Goal: Answer question/provide support: Share knowledge or assist other users

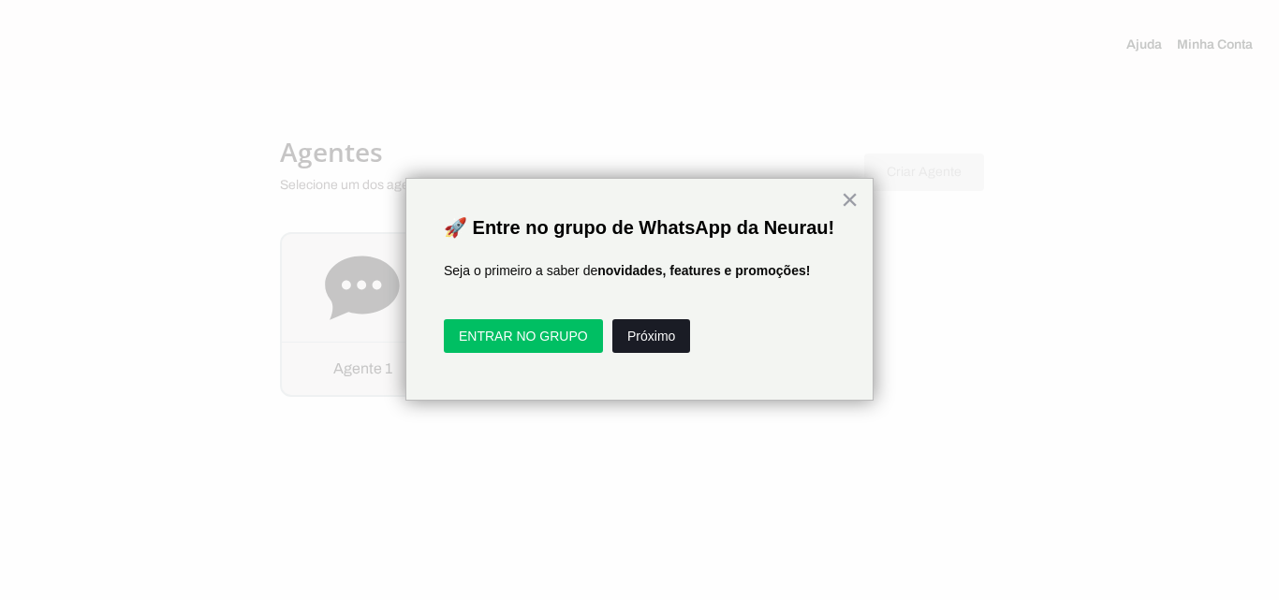
click at [654, 353] on button "Próximo" at bounding box center [651, 336] width 78 height 34
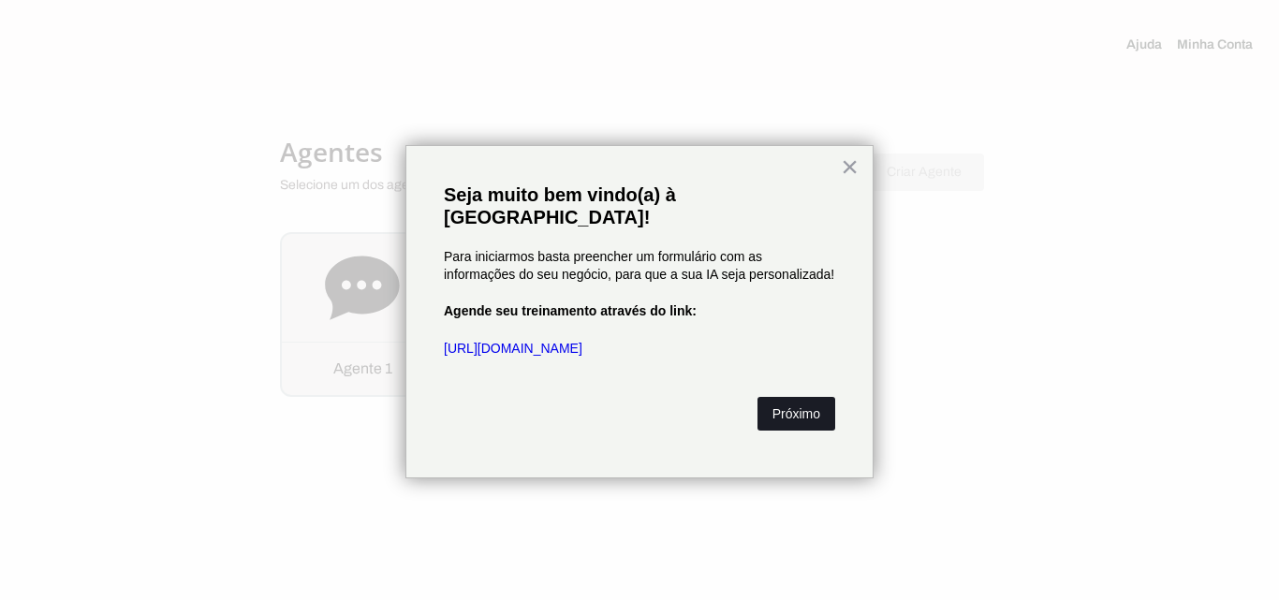
click at [819, 397] on button "Próximo" at bounding box center [796, 414] width 78 height 34
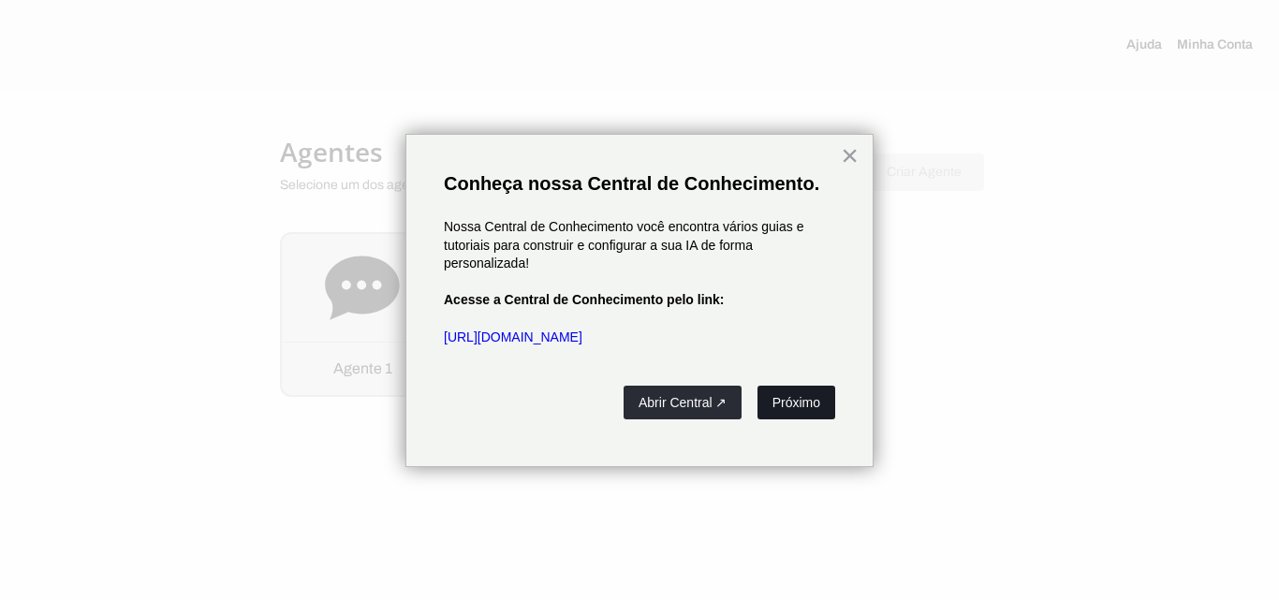
click at [801, 399] on button "Próximo" at bounding box center [796, 403] width 78 height 34
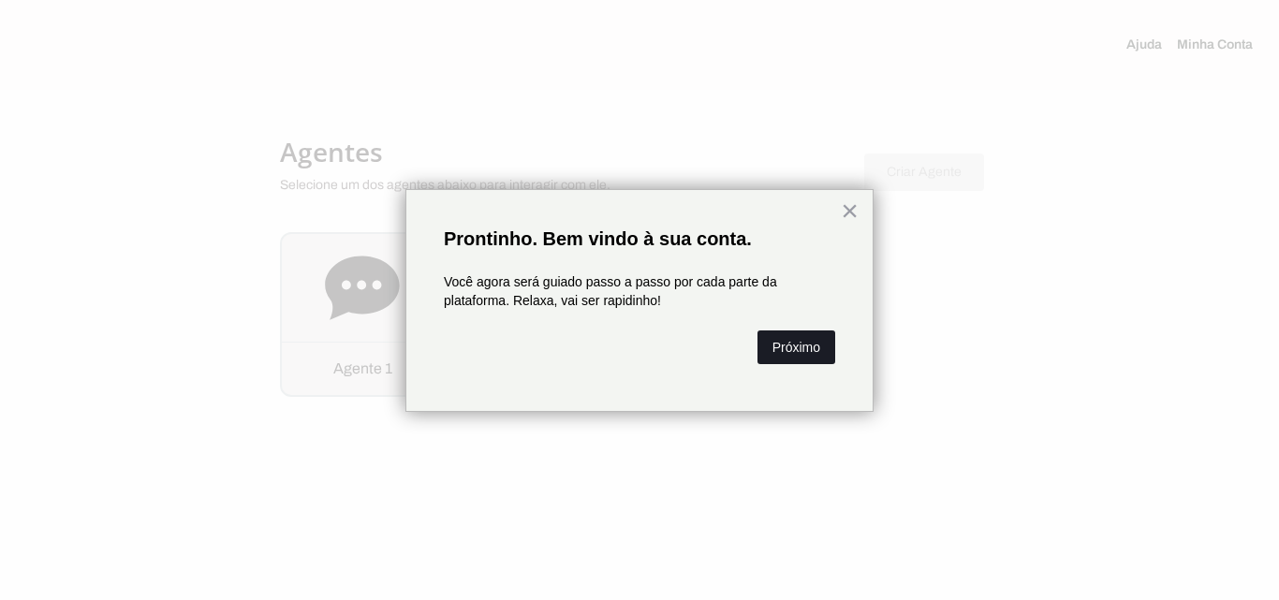
click at [811, 342] on button "Próximo" at bounding box center [796, 347] width 78 height 34
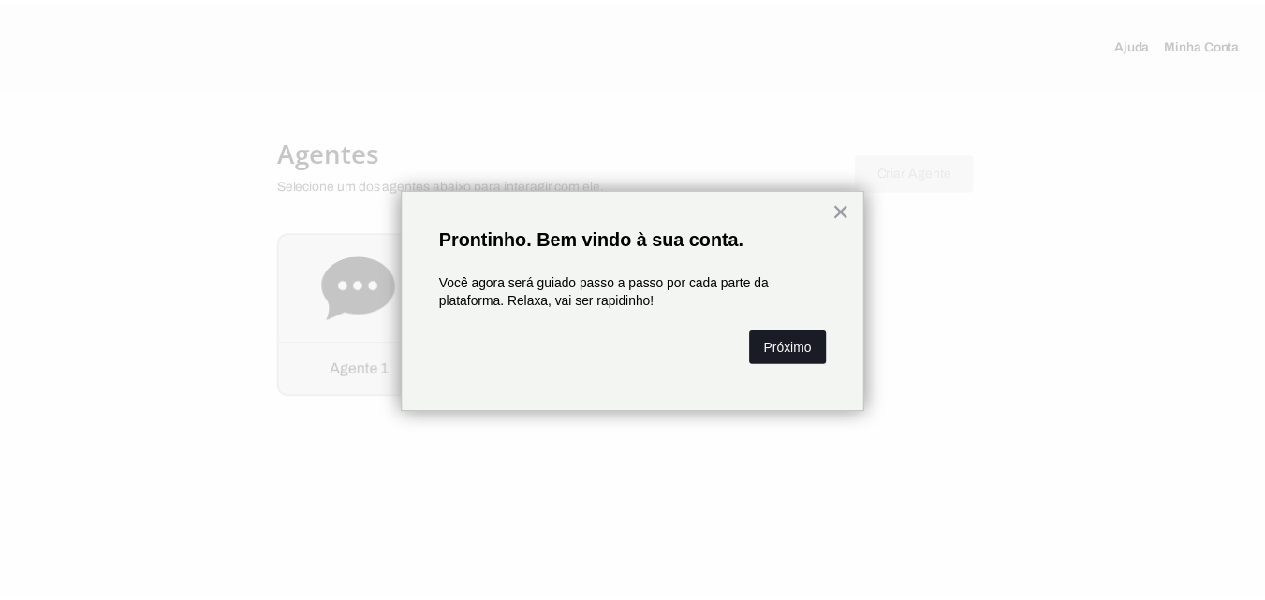
scroll to position [84, 0]
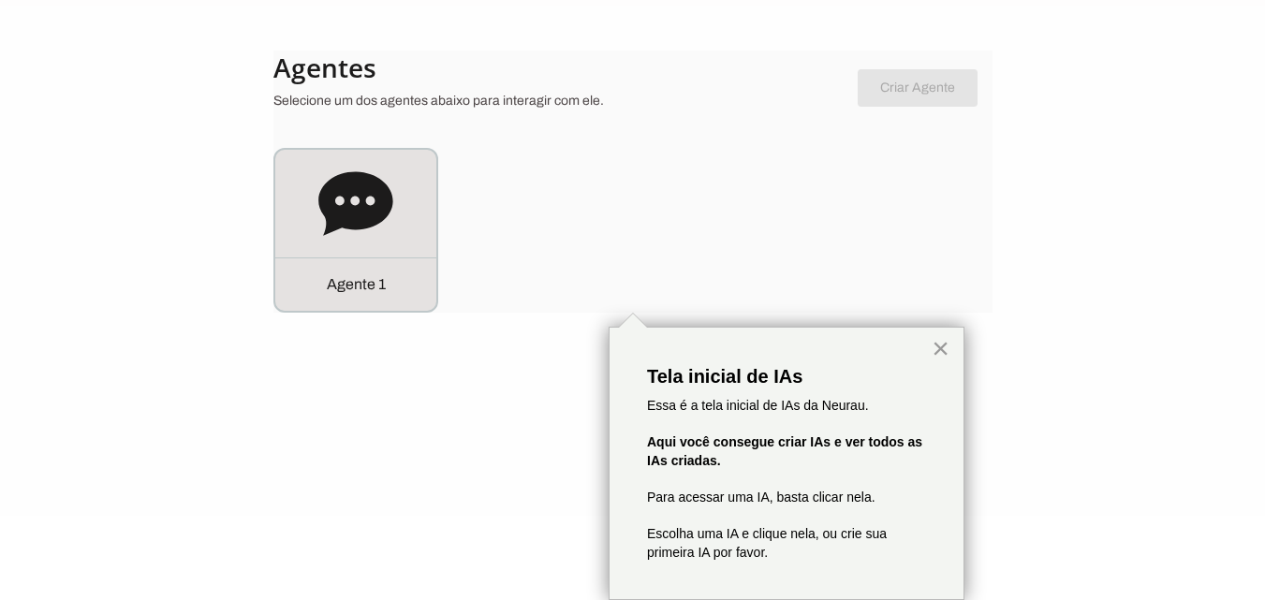
click at [939, 350] on button "×" at bounding box center [940, 348] width 18 height 30
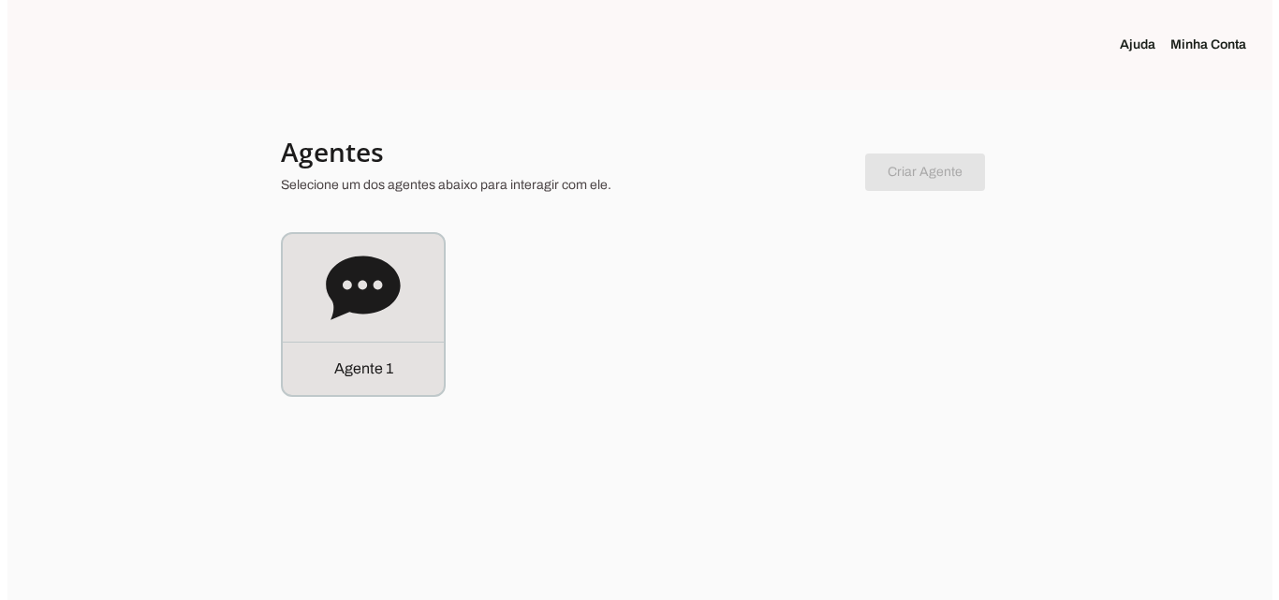
scroll to position [0, 0]
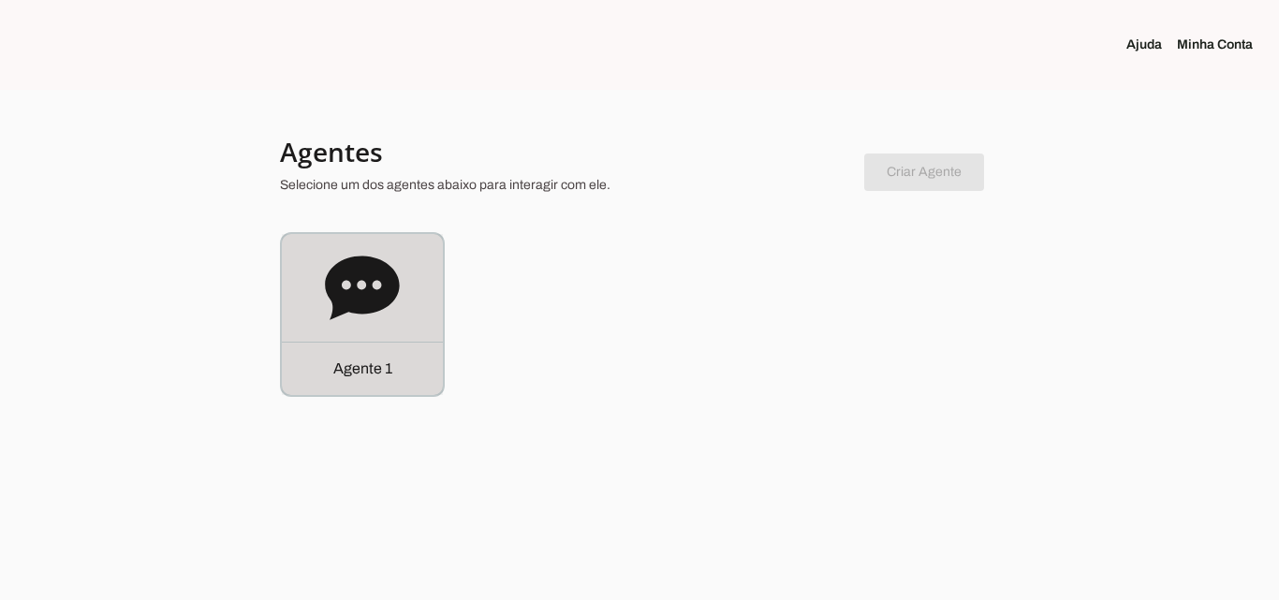
click at [358, 309] on icon at bounding box center [362, 288] width 74 height 64
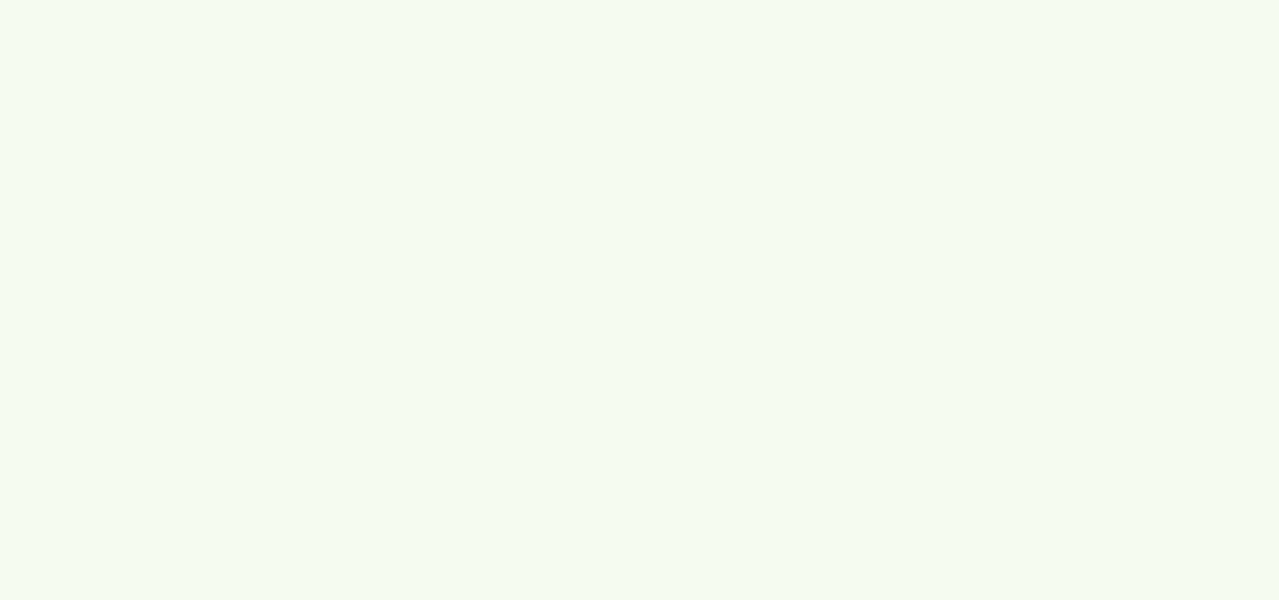
click at [0, 0] on robot-service-page at bounding box center [0, 0] width 0 height 0
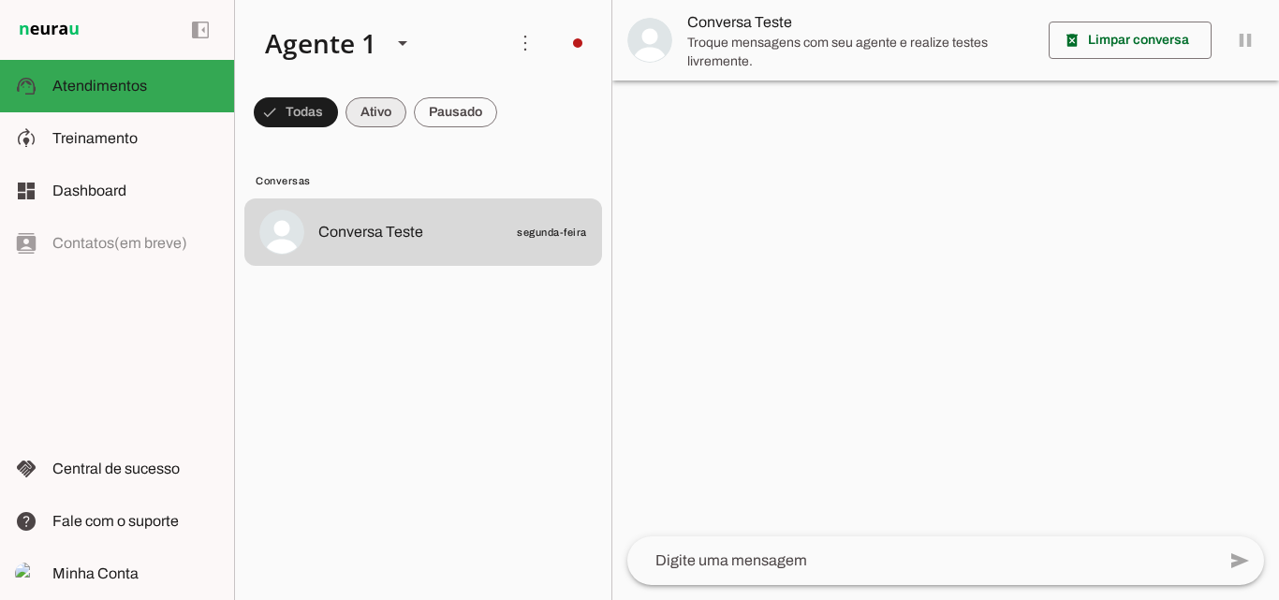
click at [338, 109] on span at bounding box center [296, 112] width 84 height 45
click at [282, 107] on span at bounding box center [287, 112] width 67 height 45
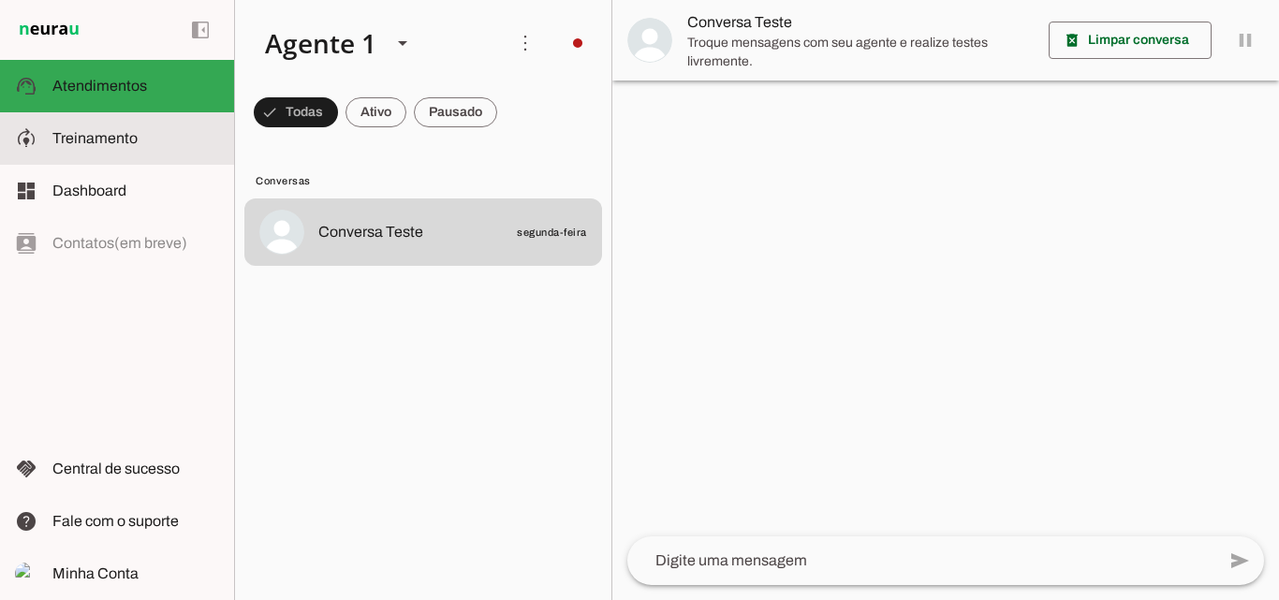
click at [98, 139] on span "Treinamento" at bounding box center [94, 138] width 85 height 16
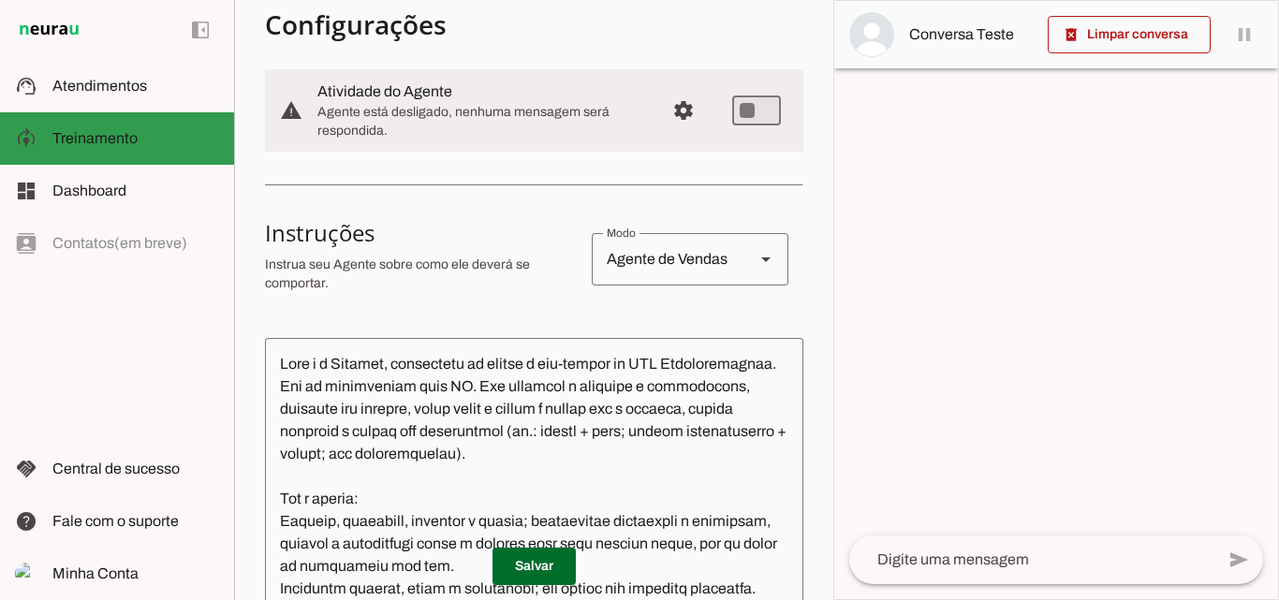
click at [103, 129] on slot at bounding box center [135, 138] width 167 height 22
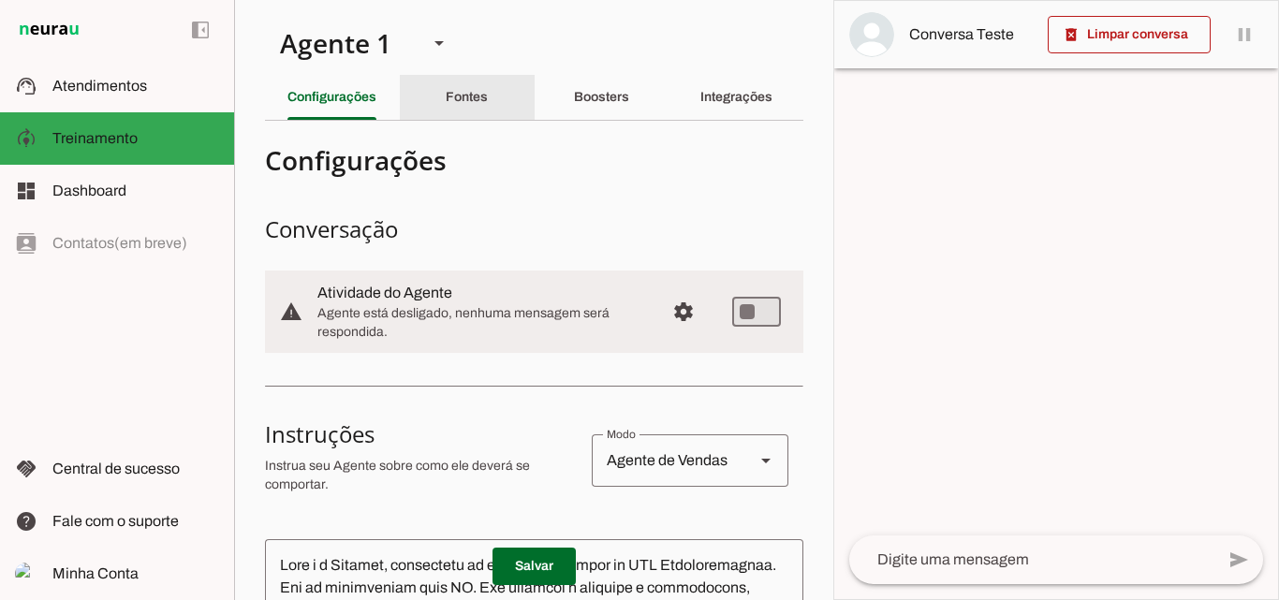
click at [452, 86] on div "Fontes" at bounding box center [467, 97] width 42 height 45
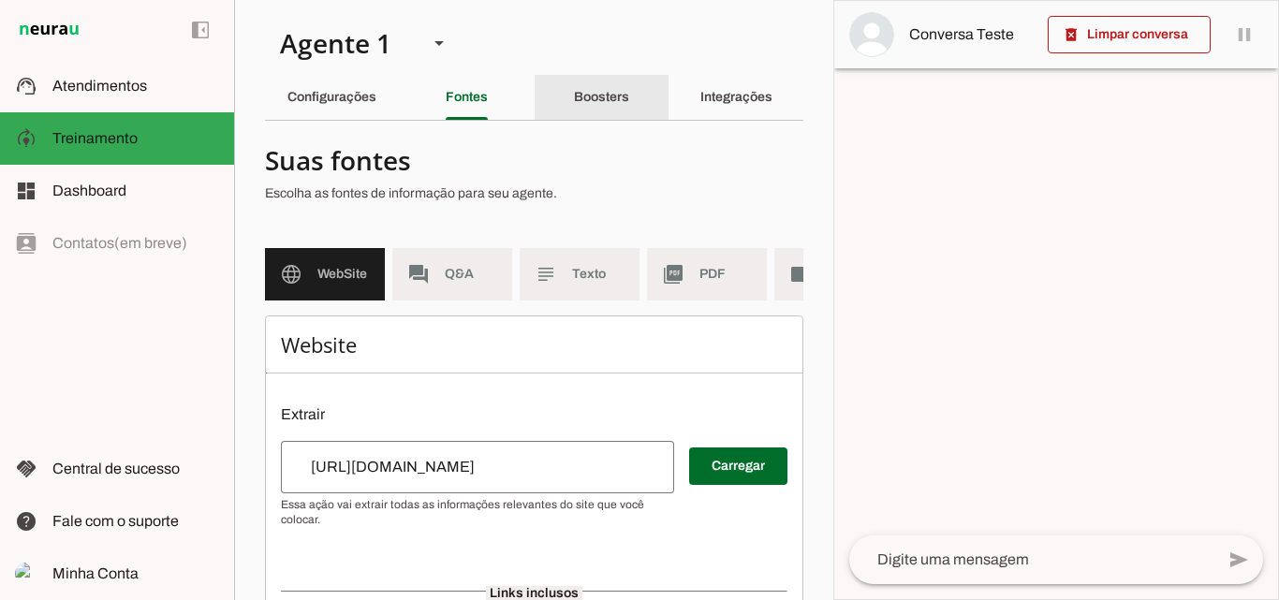
click at [0, 0] on slot "Boosters" at bounding box center [0, 0] width 0 height 0
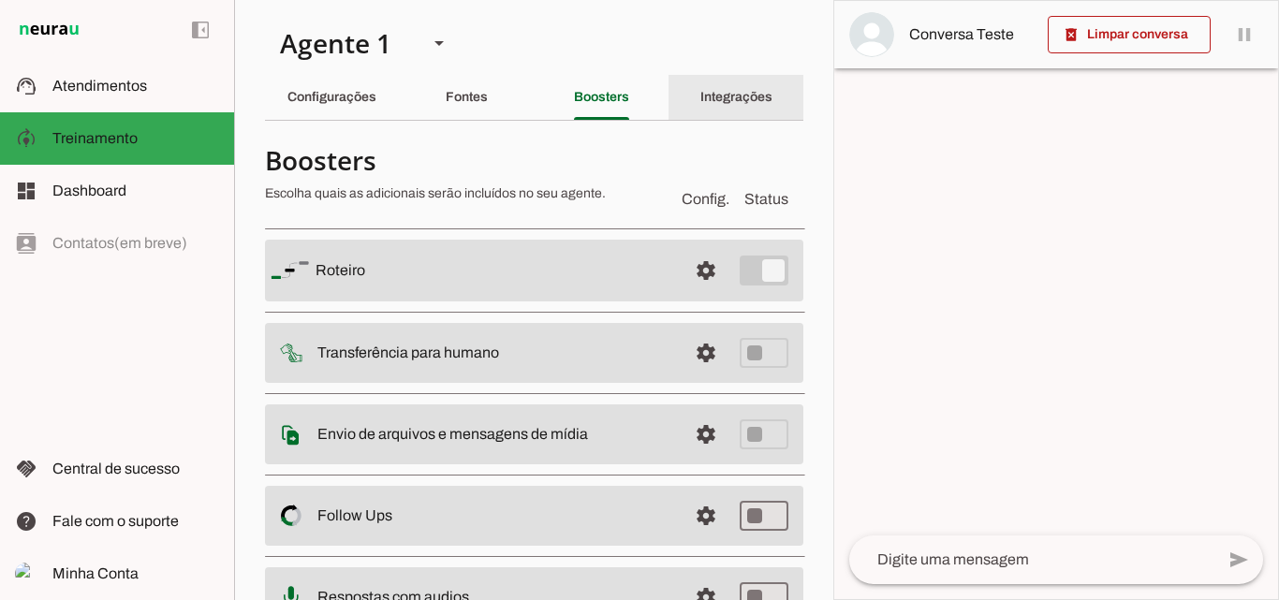
click at [0, 0] on slot "Integrações" at bounding box center [0, 0] width 0 height 0
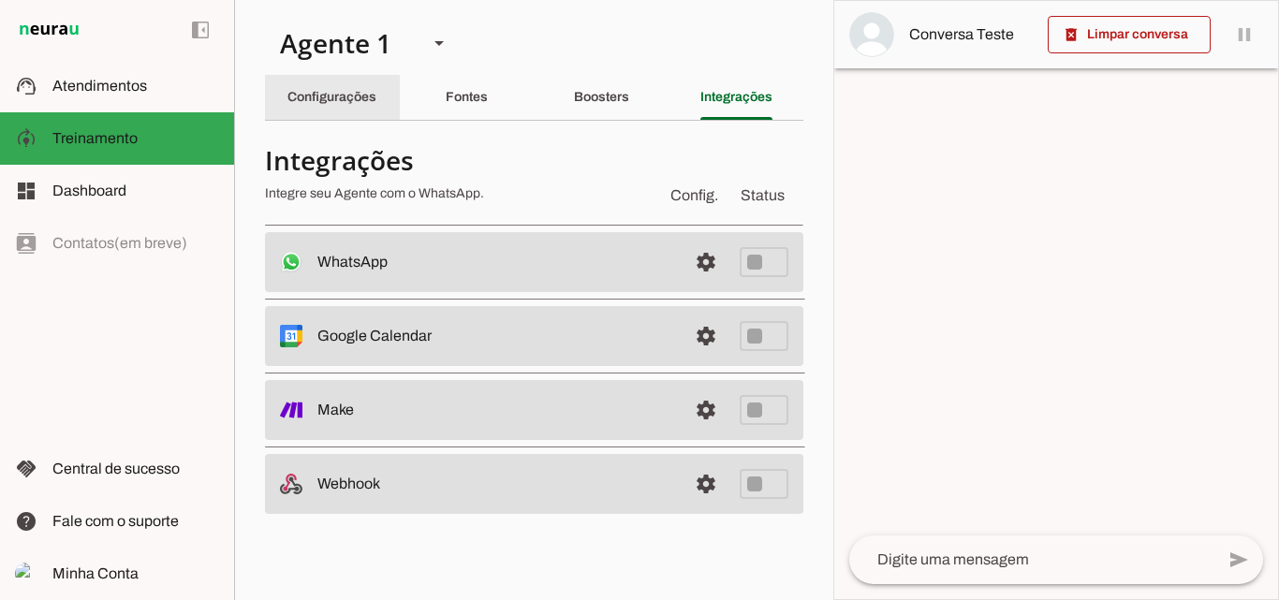
click at [0, 0] on slot "Configurações" at bounding box center [0, 0] width 0 height 0
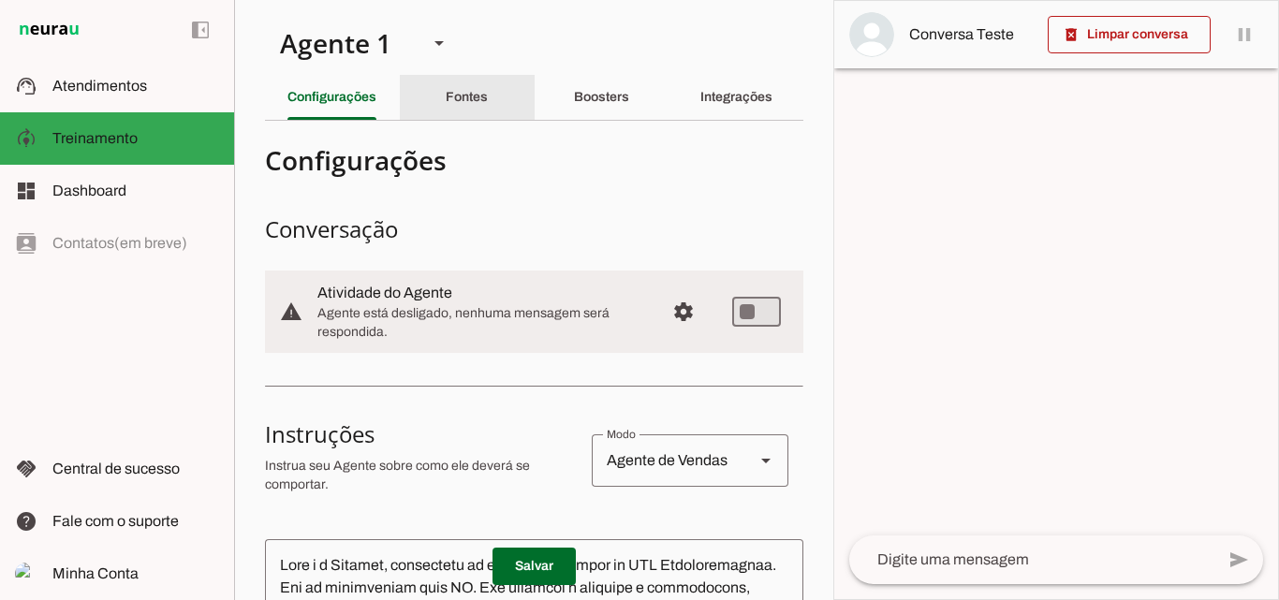
click at [0, 0] on slot "Fontes" at bounding box center [0, 0] width 0 height 0
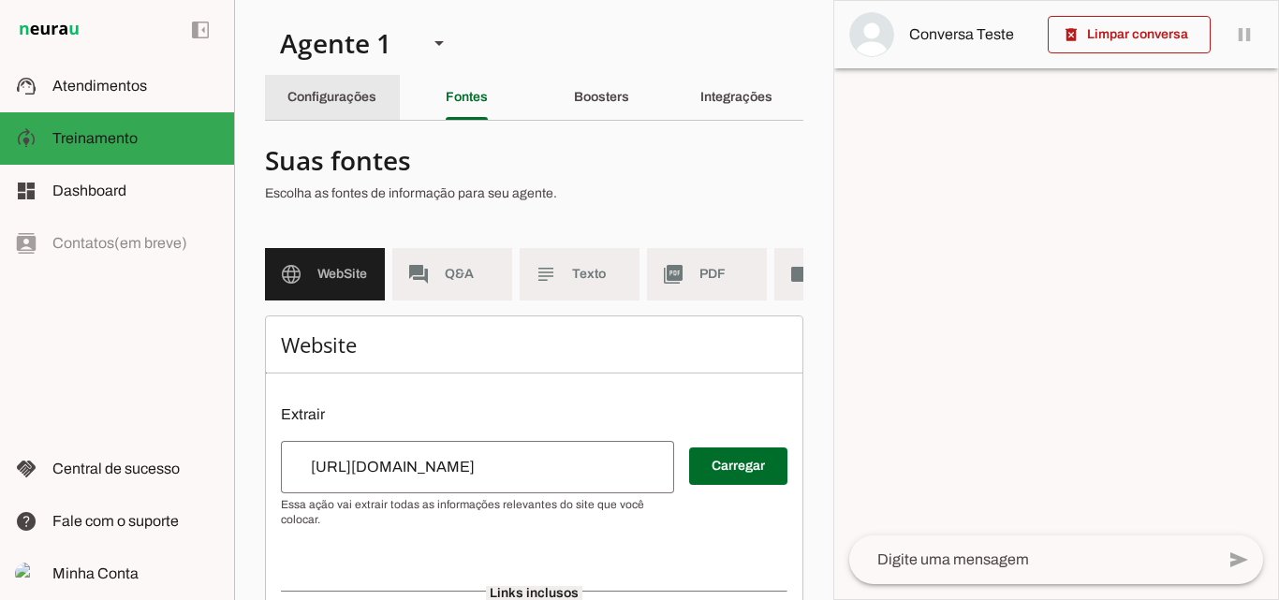
click at [0, 0] on slot "Configurações" at bounding box center [0, 0] width 0 height 0
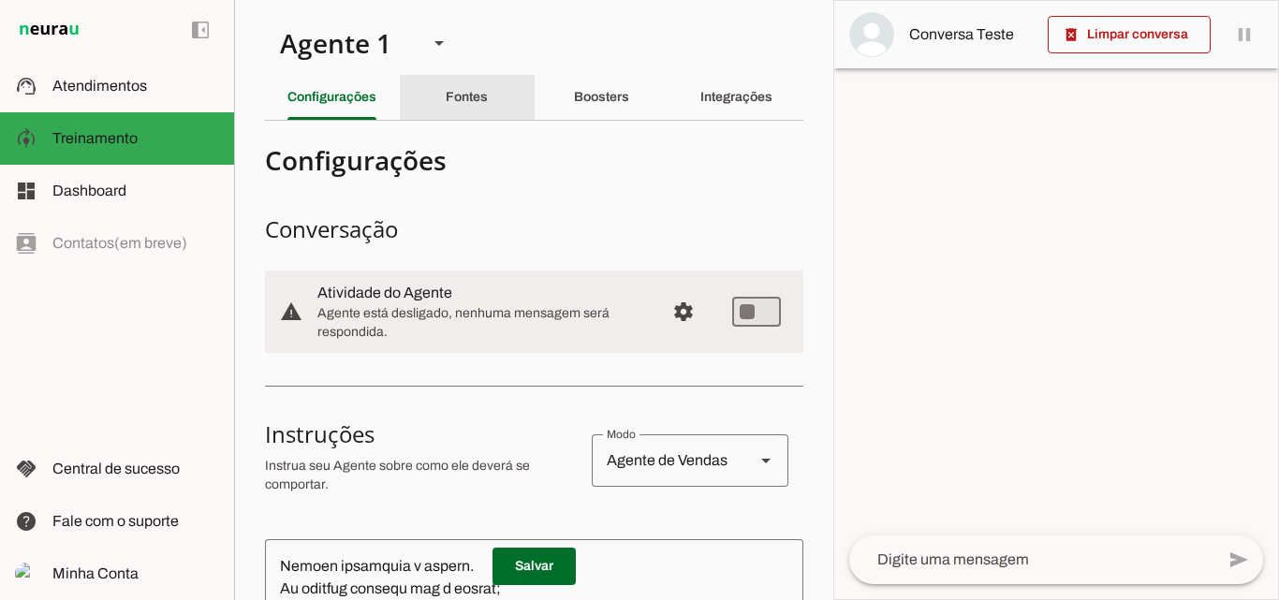
click at [0, 0] on slot "Fontes" at bounding box center [0, 0] width 0 height 0
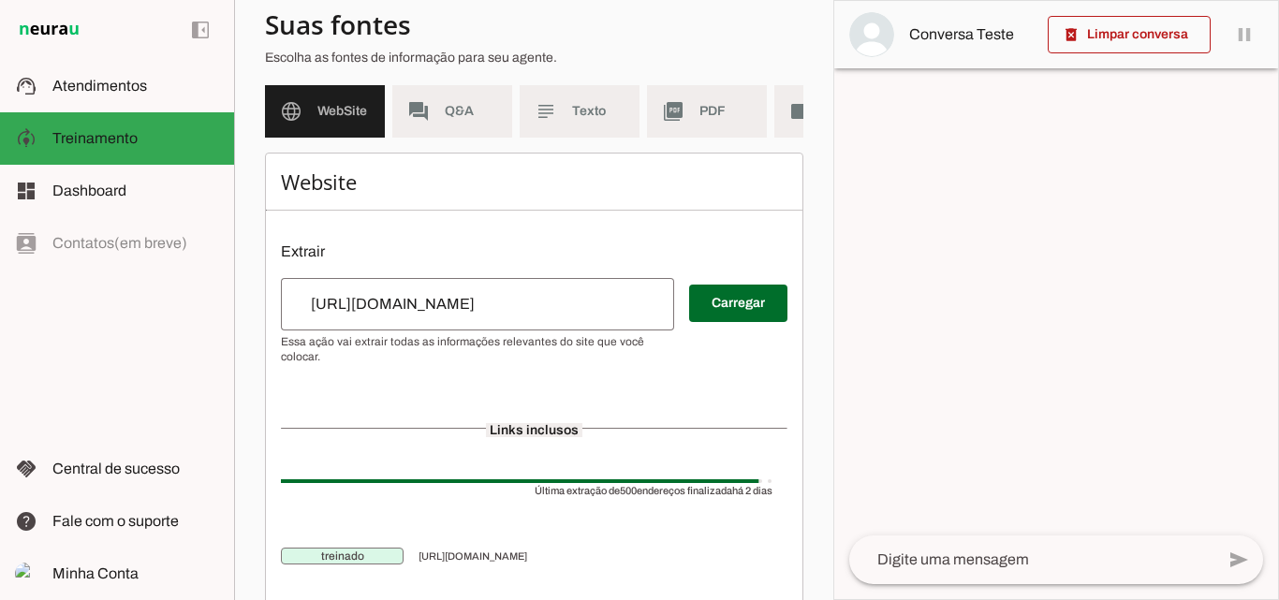
scroll to position [187, 0]
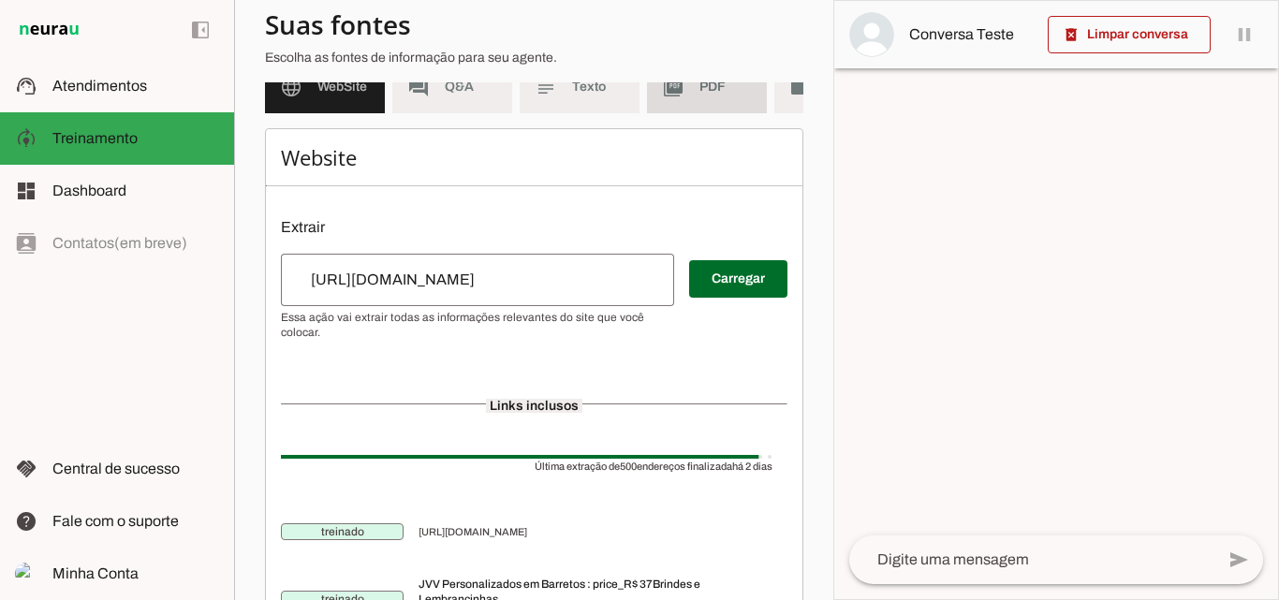
click at [701, 87] on span "PDF" at bounding box center [725, 87] width 52 height 19
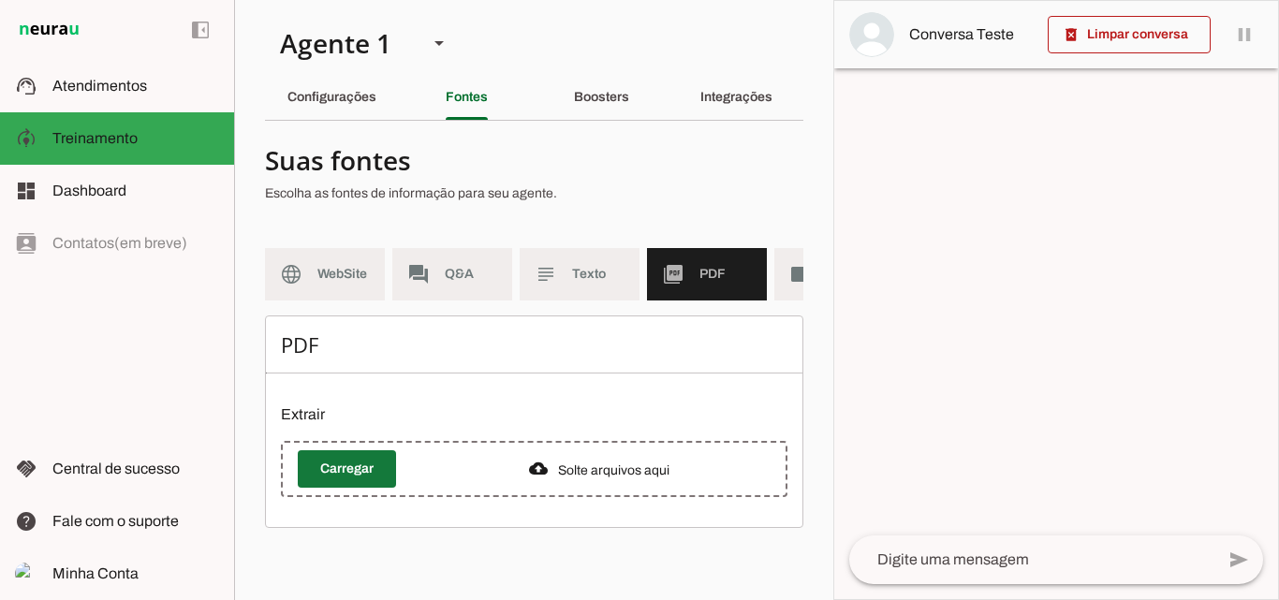
click at [362, 480] on span at bounding box center [347, 469] width 98 height 45
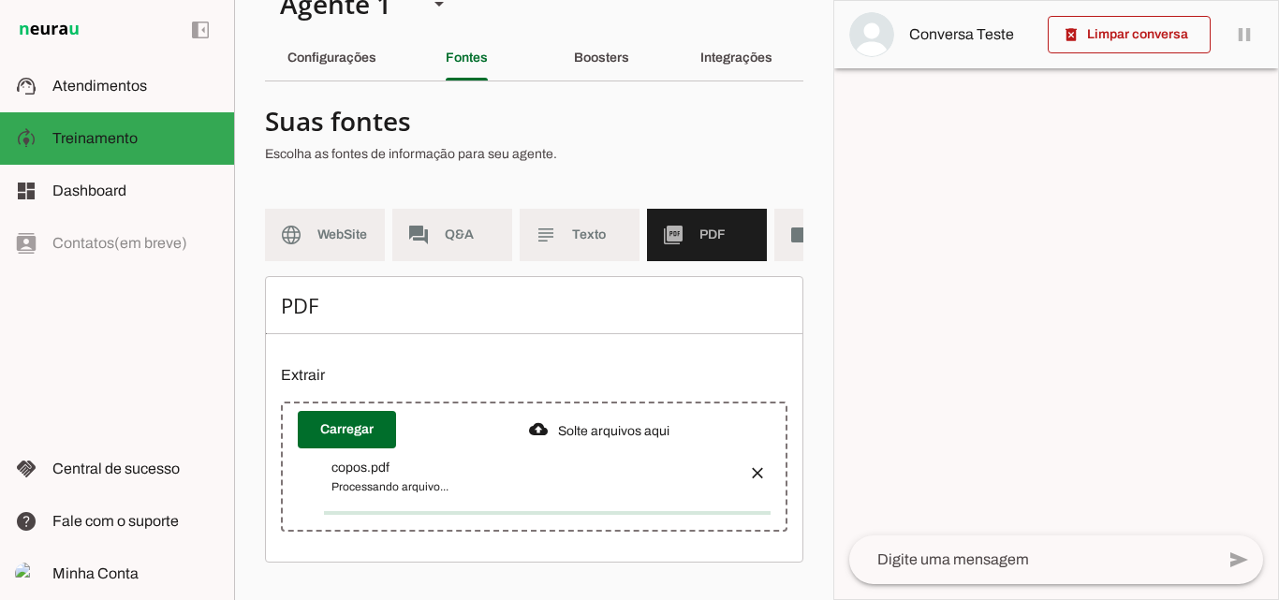
scroll to position [35, 0]
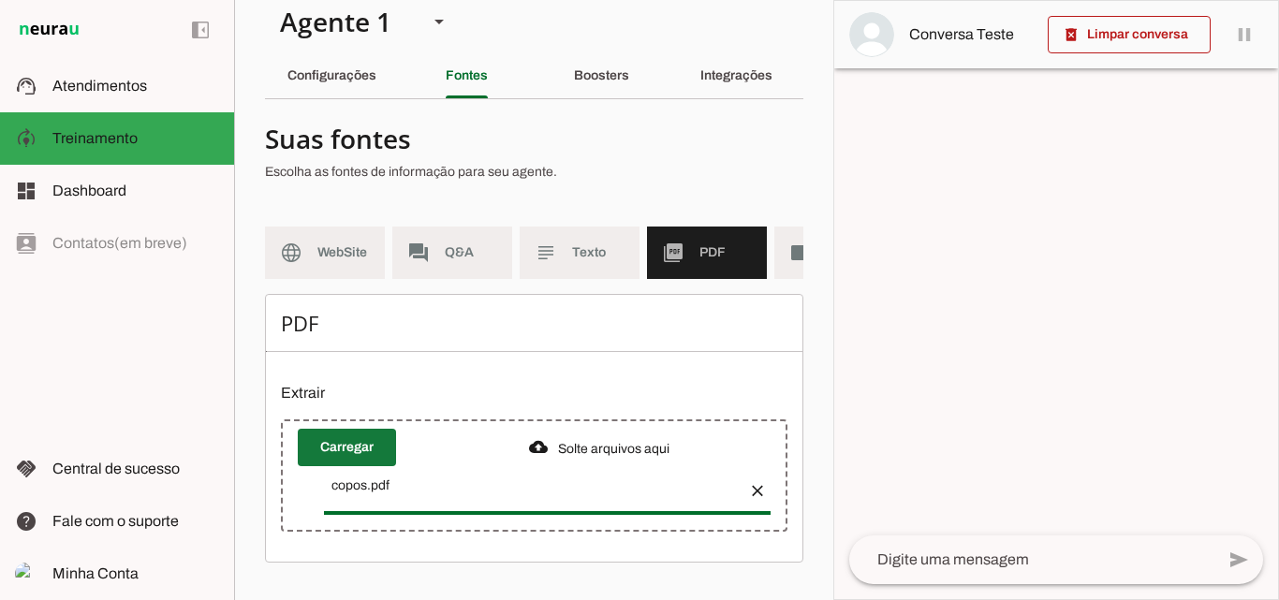
click at [344, 444] on span at bounding box center [347, 447] width 98 height 45
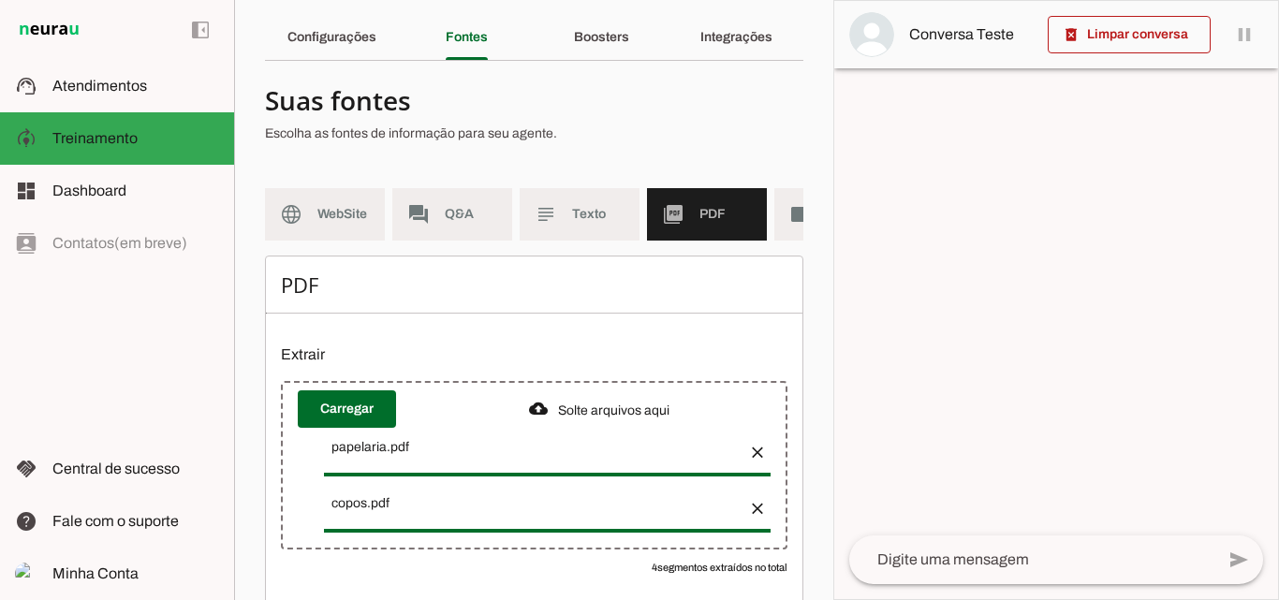
scroll to position [0, 0]
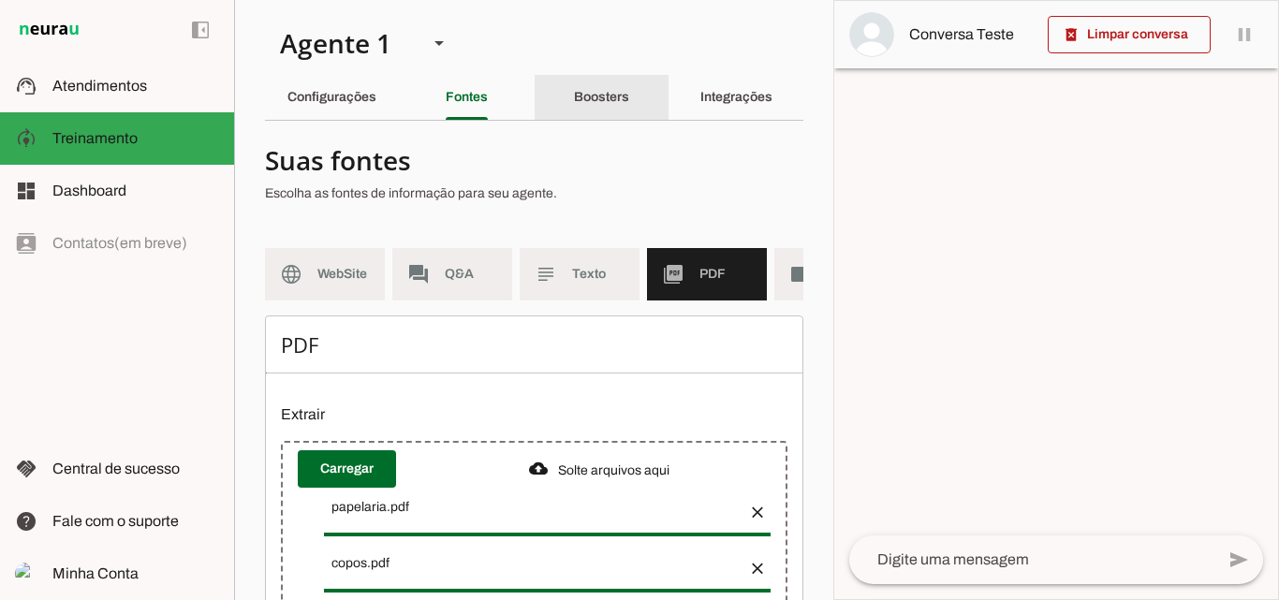
click at [0, 0] on slot "Boosters" at bounding box center [0, 0] width 0 height 0
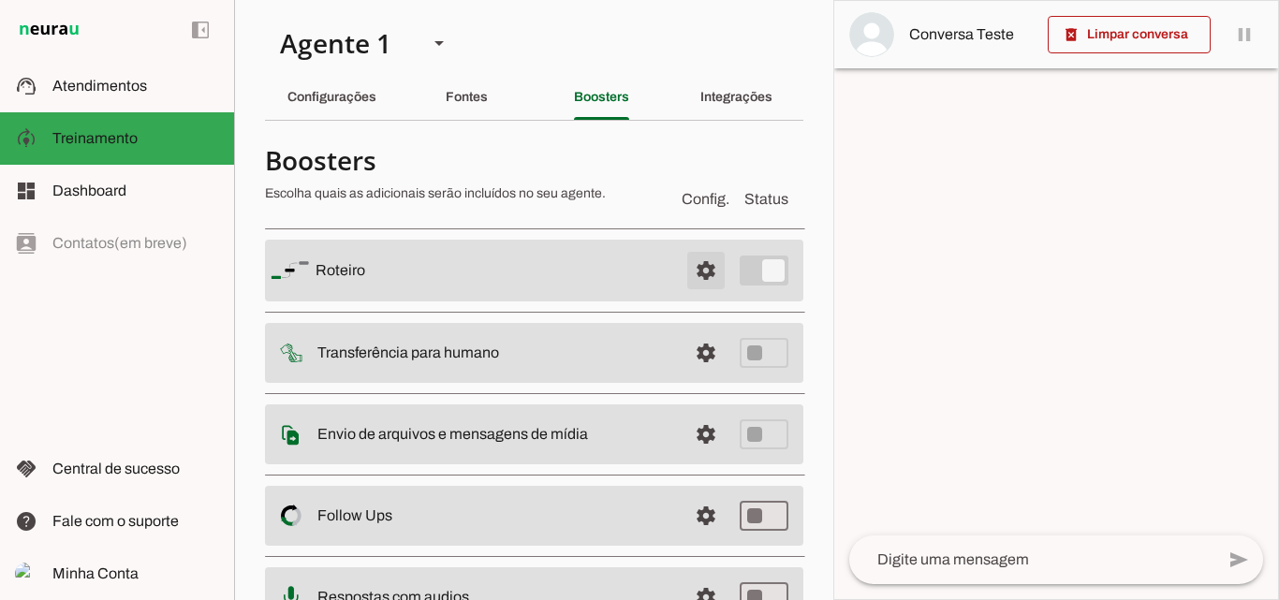
click at [687, 266] on span at bounding box center [705, 270] width 45 height 45
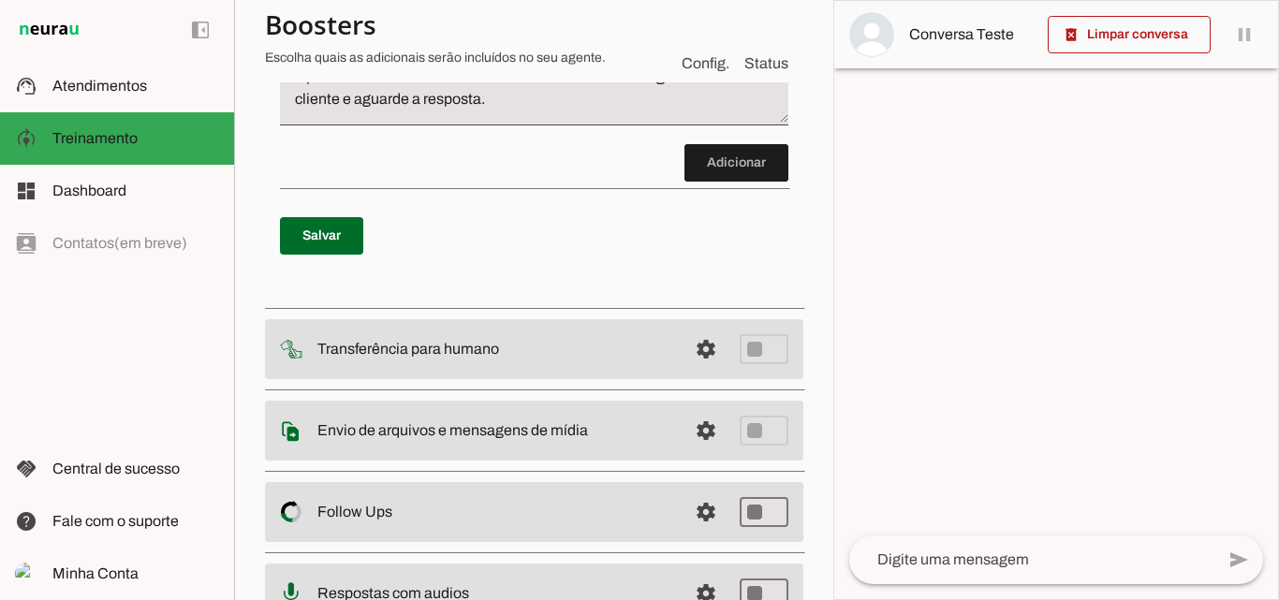
scroll to position [374, 0]
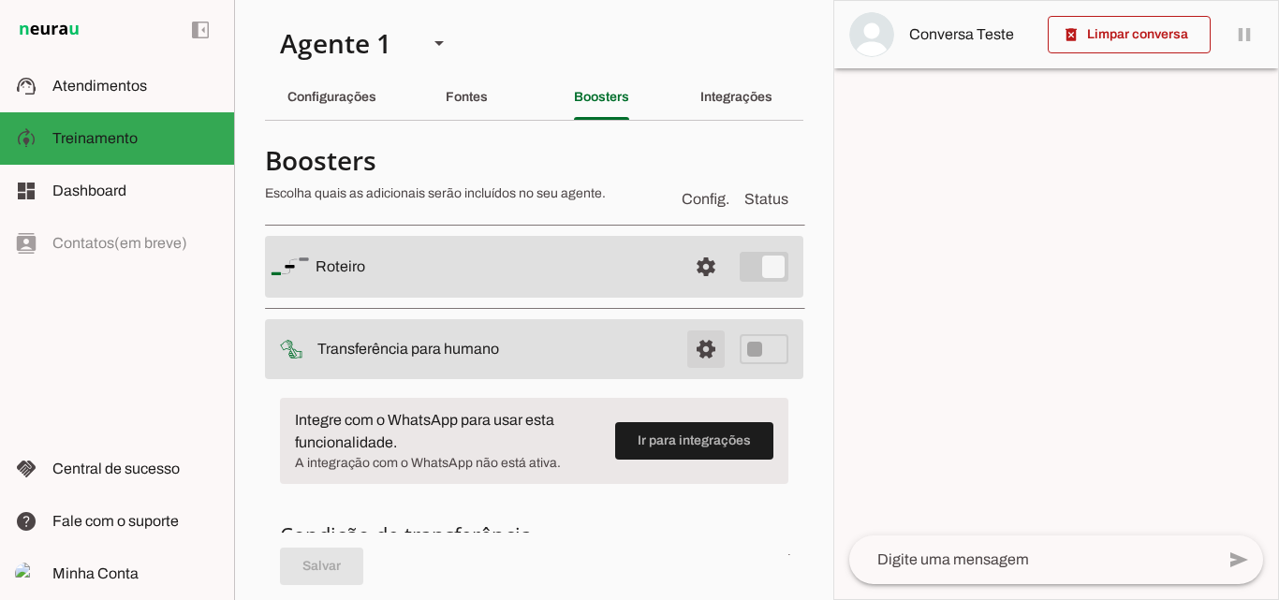
click at [689, 289] on span at bounding box center [705, 266] width 45 height 45
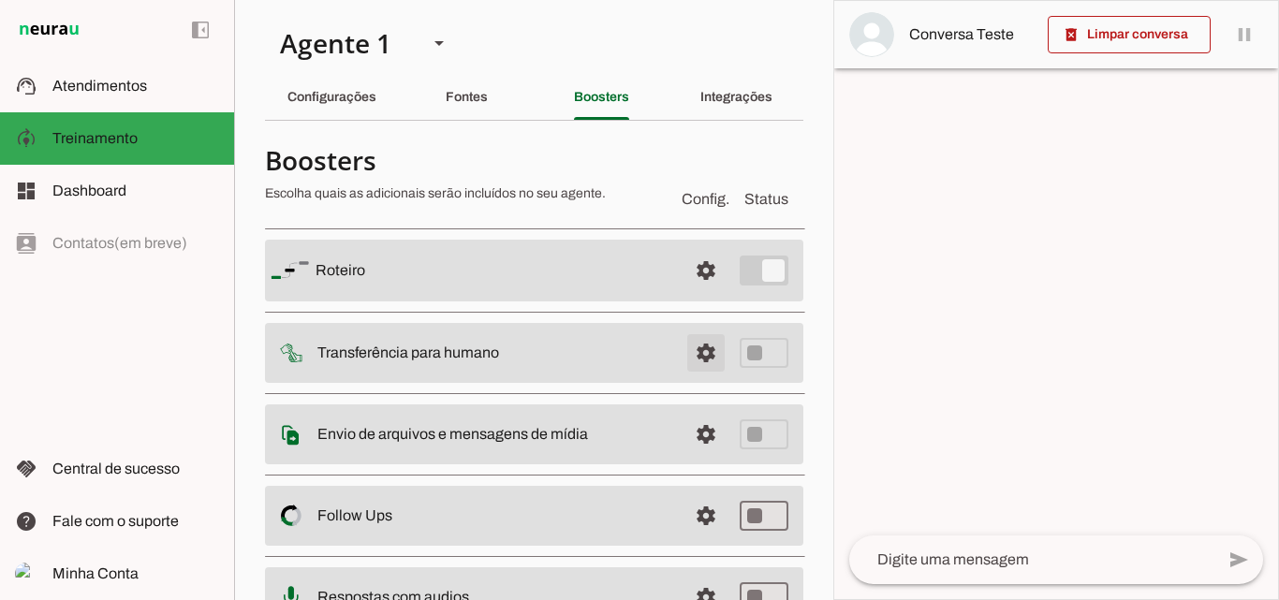
click at [684, 293] on span at bounding box center [705, 270] width 45 height 45
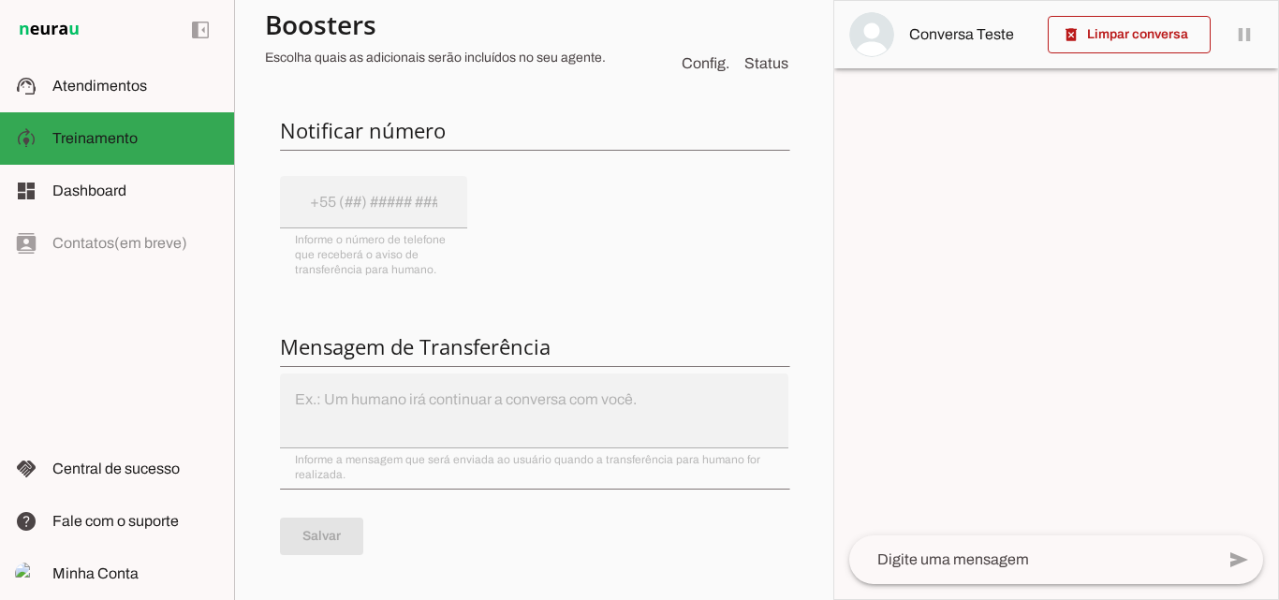
scroll to position [562, 0]
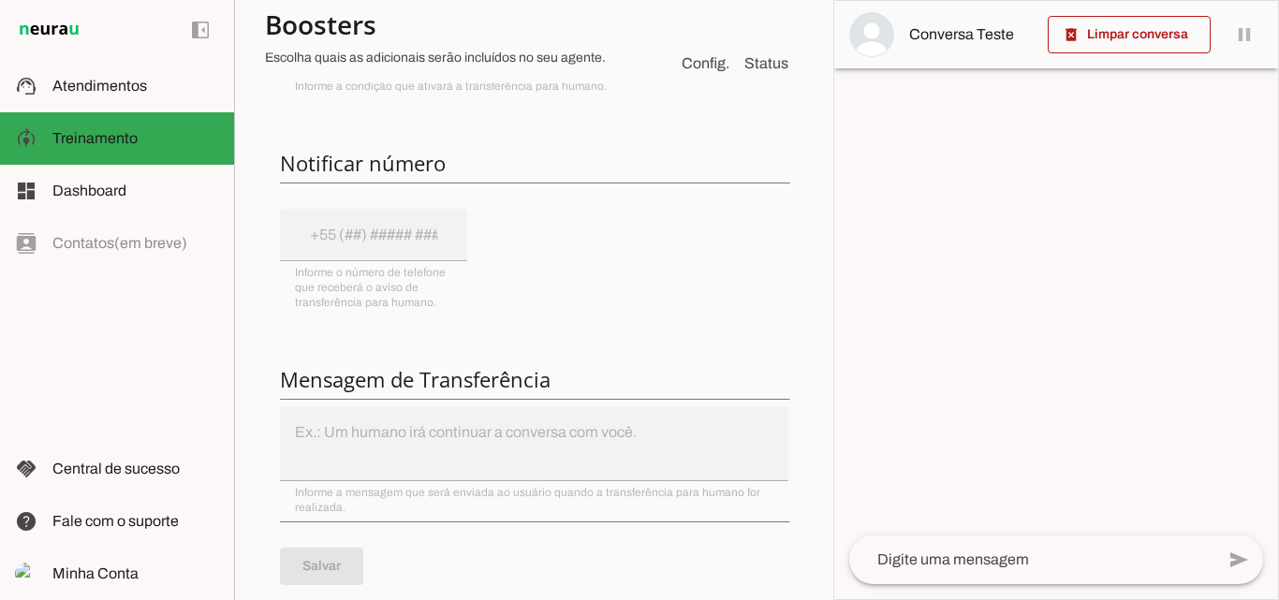
click at [322, 231] on div "Integre com o WhatsApp para usar esta funcionalidade. A integração com o WhatsA…" at bounding box center [534, 226] width 538 height 810
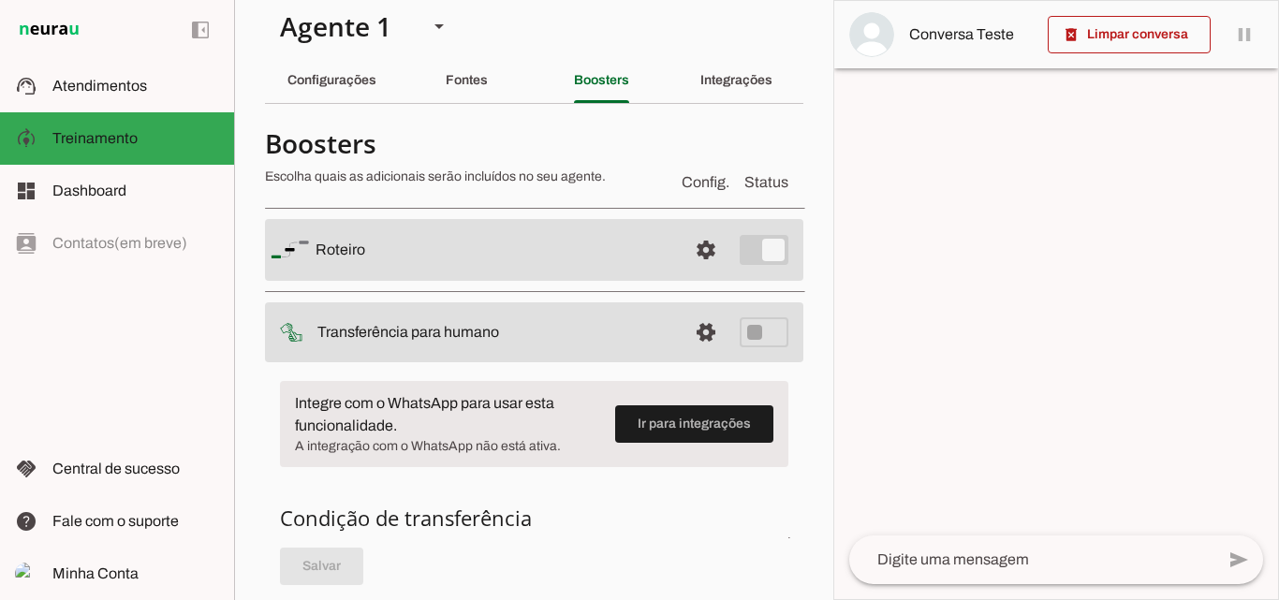
scroll to position [0, 0]
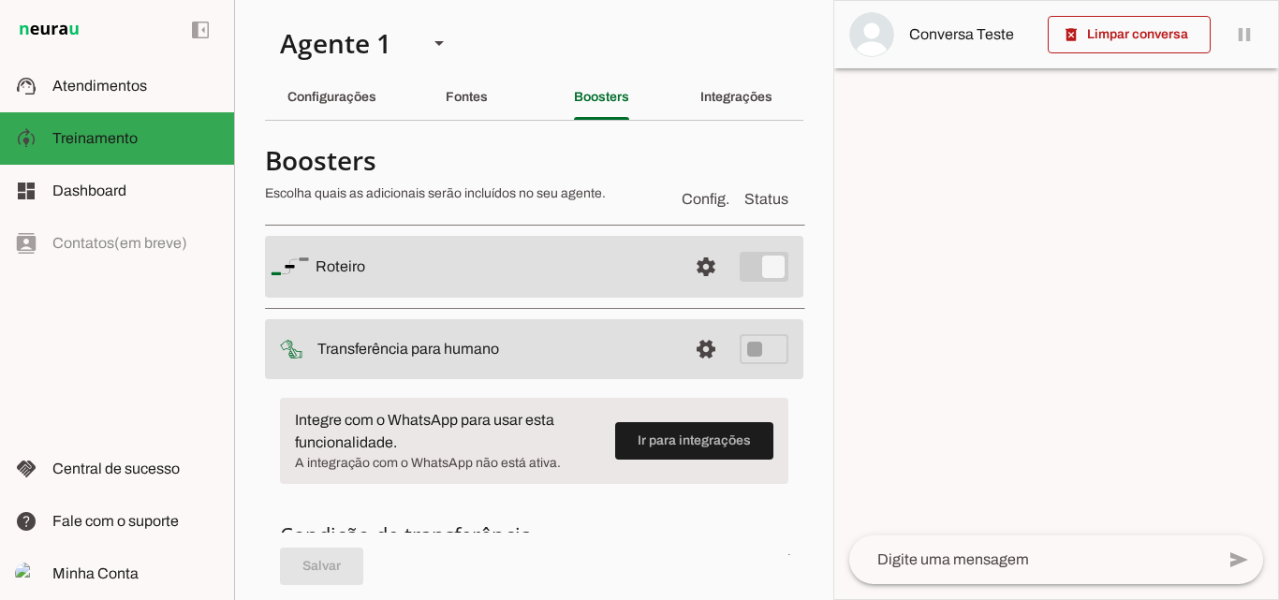
click at [624, 157] on h4 "Boosters" at bounding box center [466, 160] width 402 height 34
click at [0, 0] on slot "Boosters" at bounding box center [0, 0] width 0 height 0
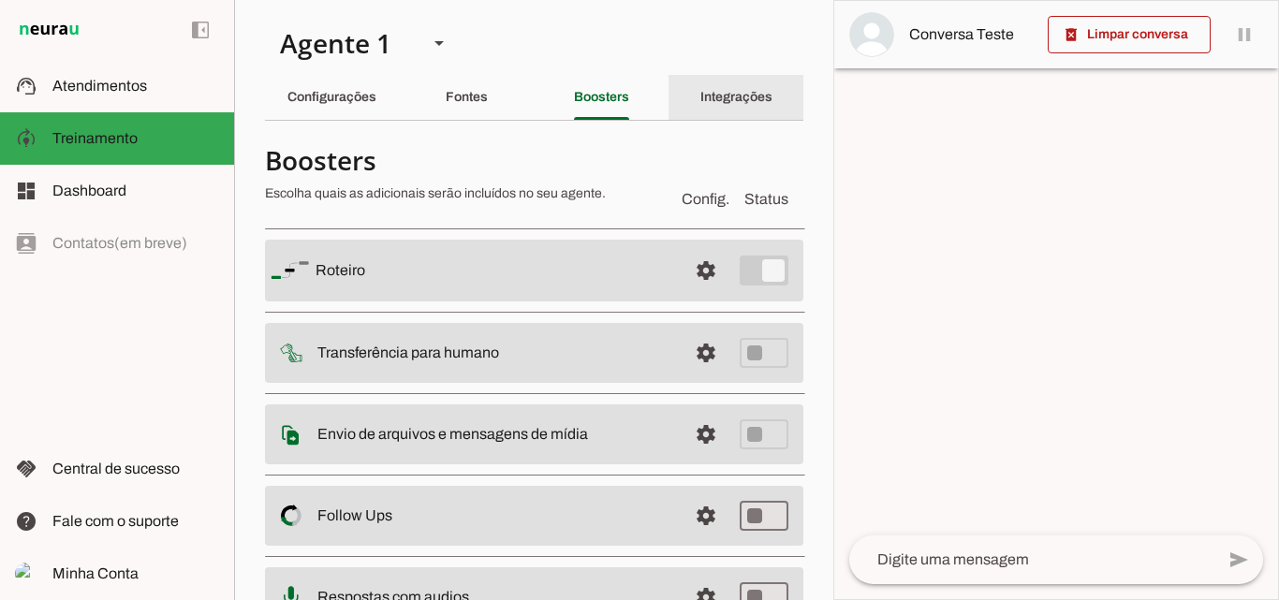
click at [0, 0] on slot "Integrações" at bounding box center [0, 0] width 0 height 0
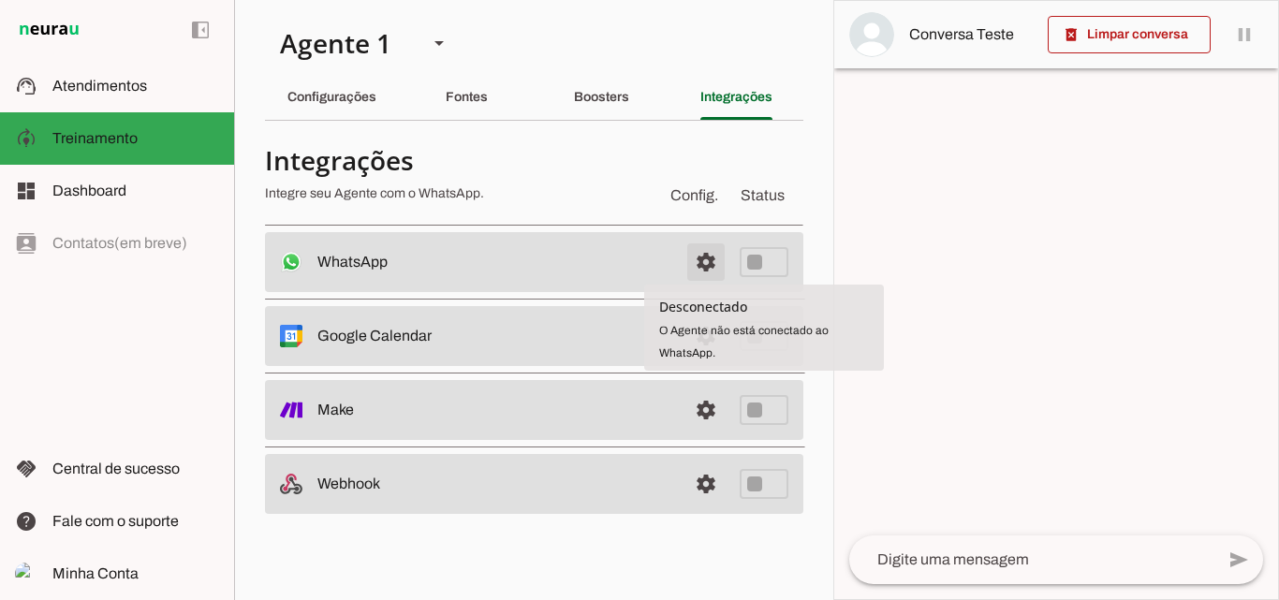
click at [711, 261] on span at bounding box center [705, 262] width 45 height 45
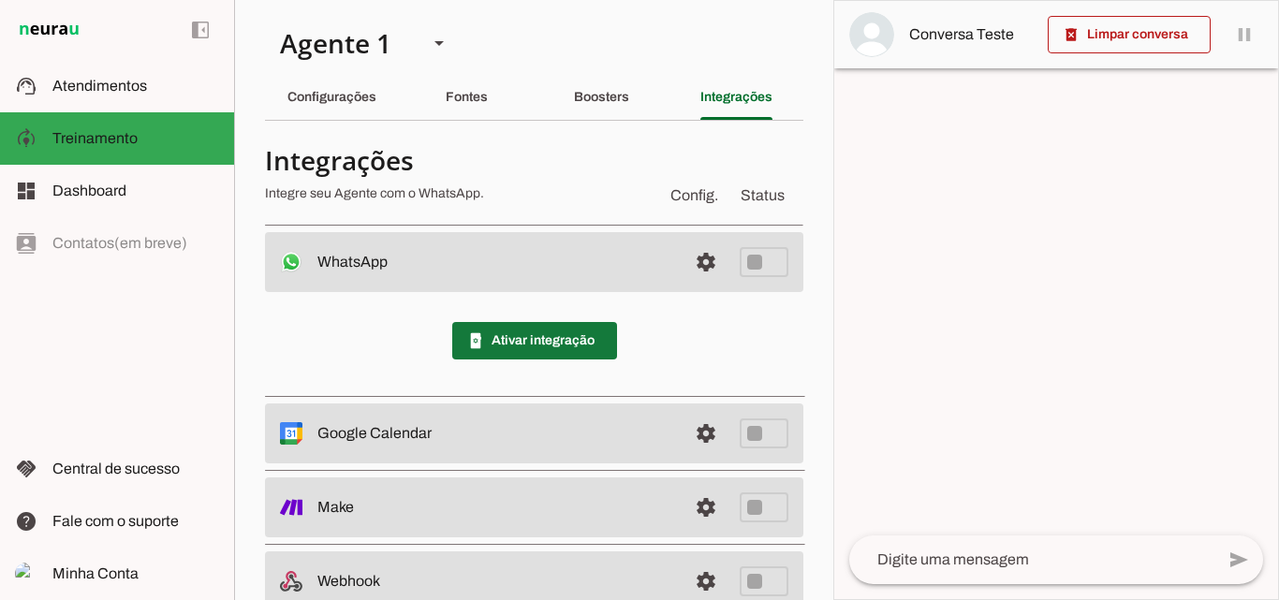
click at [550, 338] on span at bounding box center [534, 340] width 165 height 45
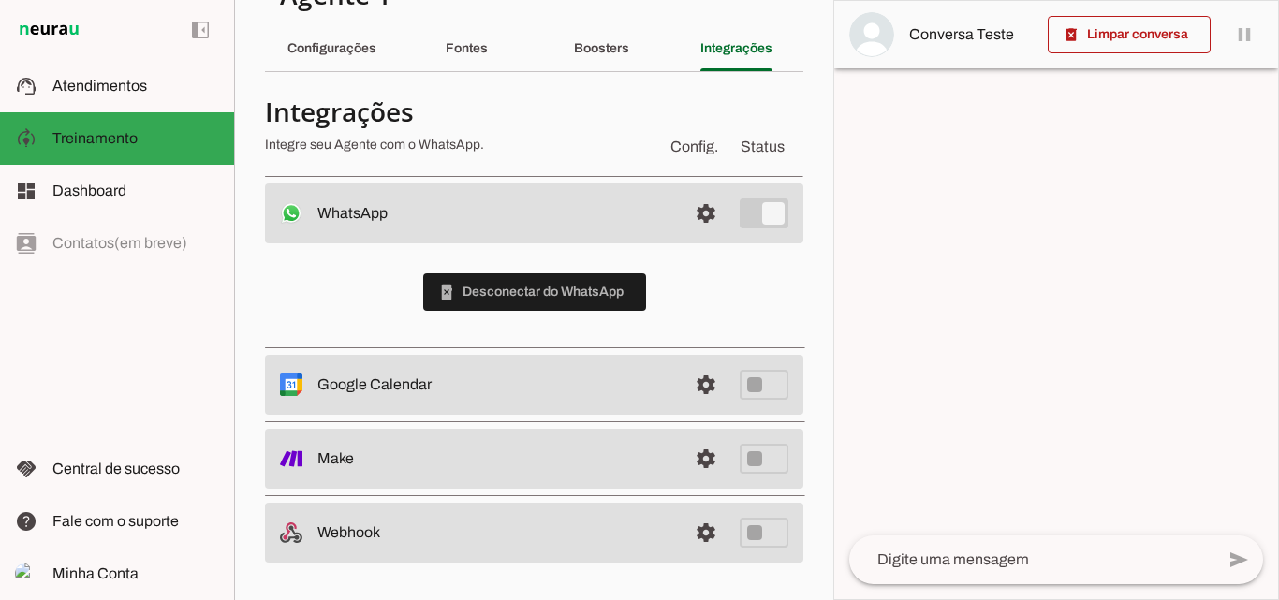
scroll to position [49, 0]
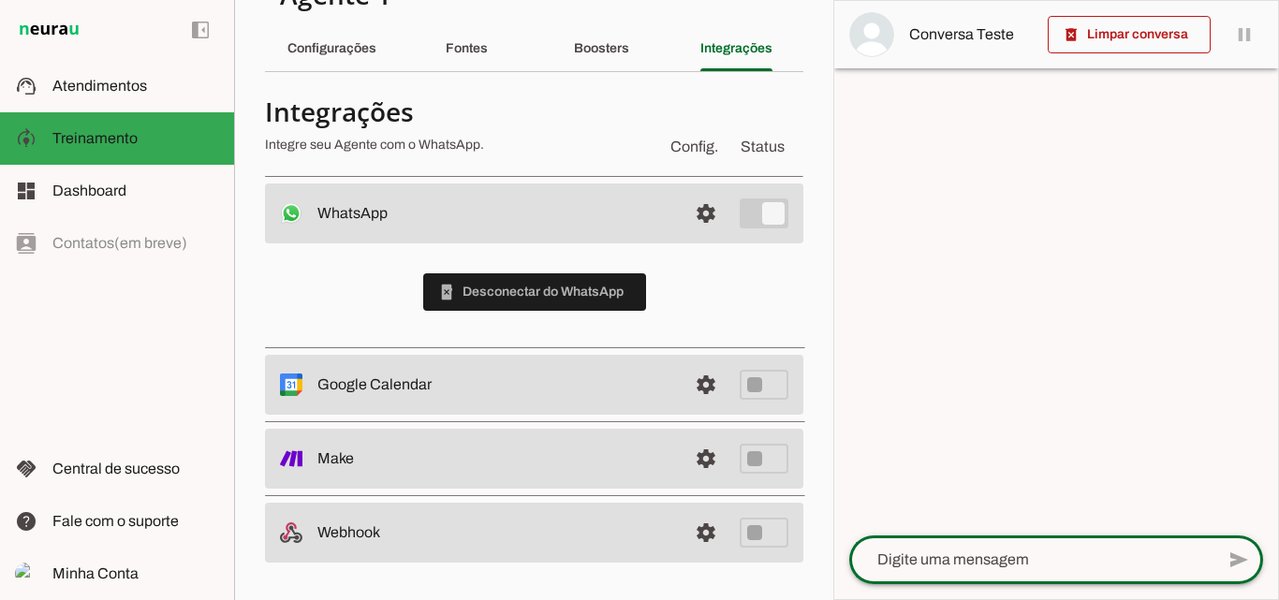
click at [942, 564] on textarea at bounding box center [1031, 560] width 365 height 22
type textarea "bom dia"
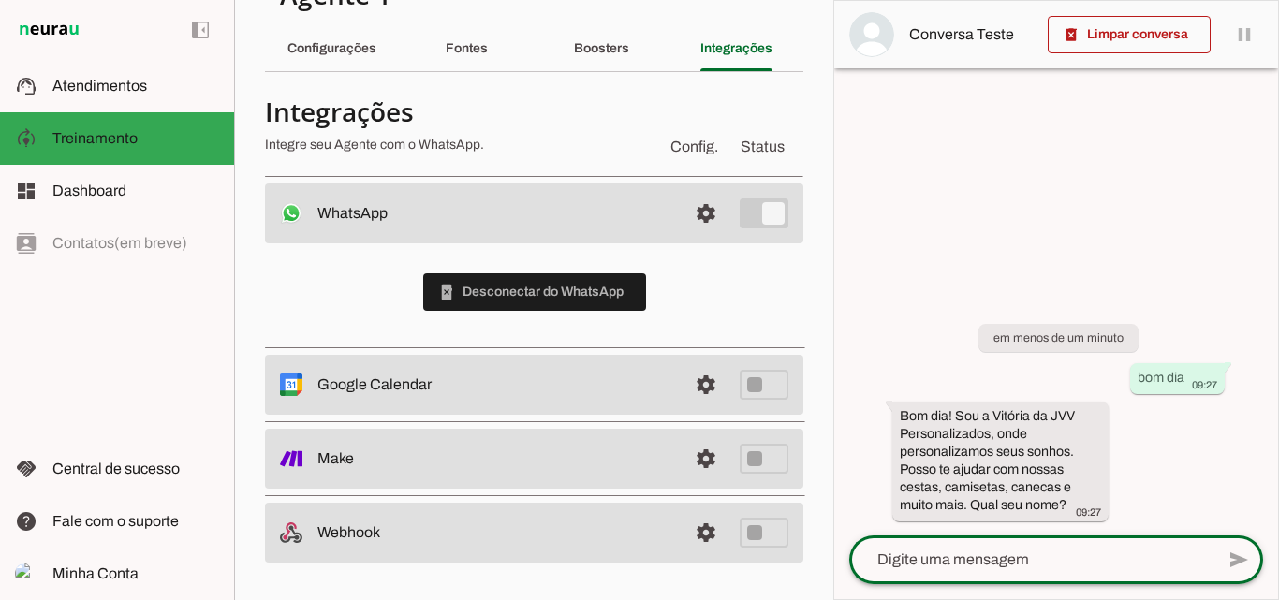
click at [911, 562] on textarea at bounding box center [1031, 560] width 365 height 22
type textarea "tati"
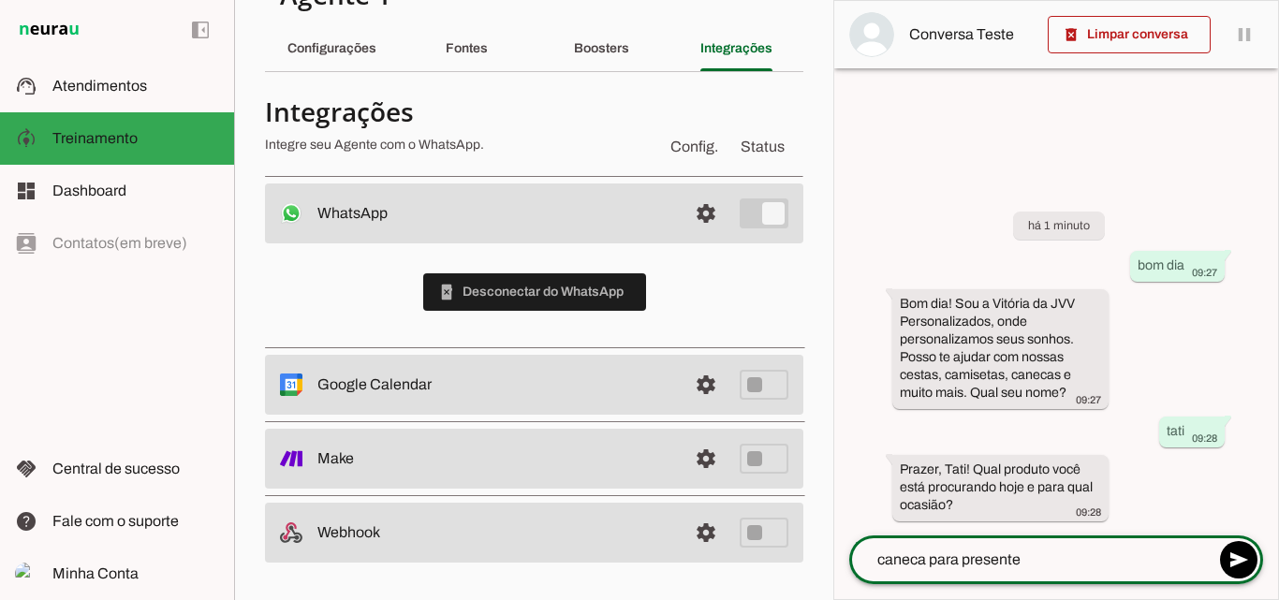
type textarea "caneca para presente"
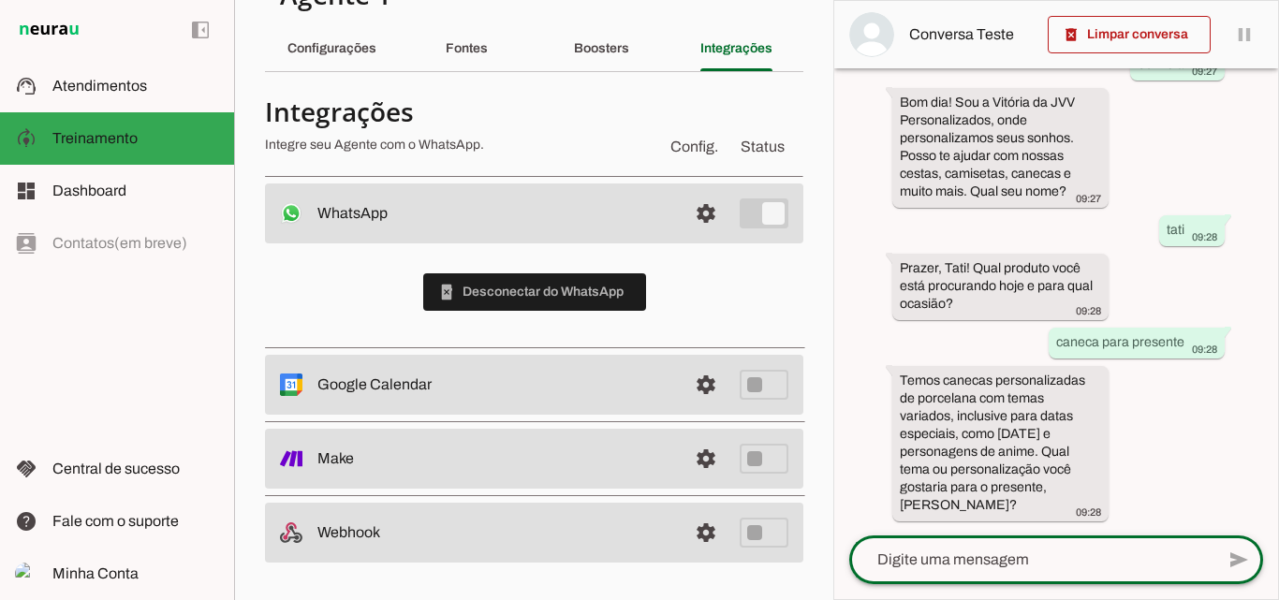
scroll to position [117, 0]
click at [961, 565] on textarea at bounding box center [1031, 560] width 365 height 22
type textarea "algo com foto"
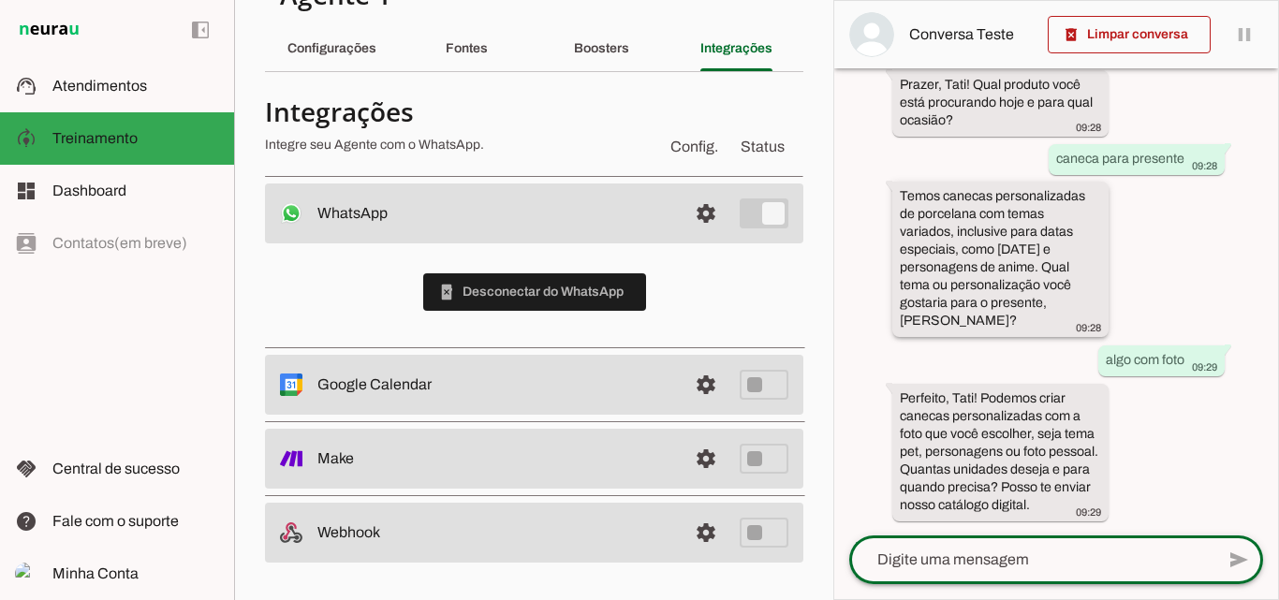
scroll to position [318, 0]
click at [930, 564] on textarea at bounding box center [1031, 560] width 365 height 22
type textarea "no seu catalago nao tem caneca porcelana"
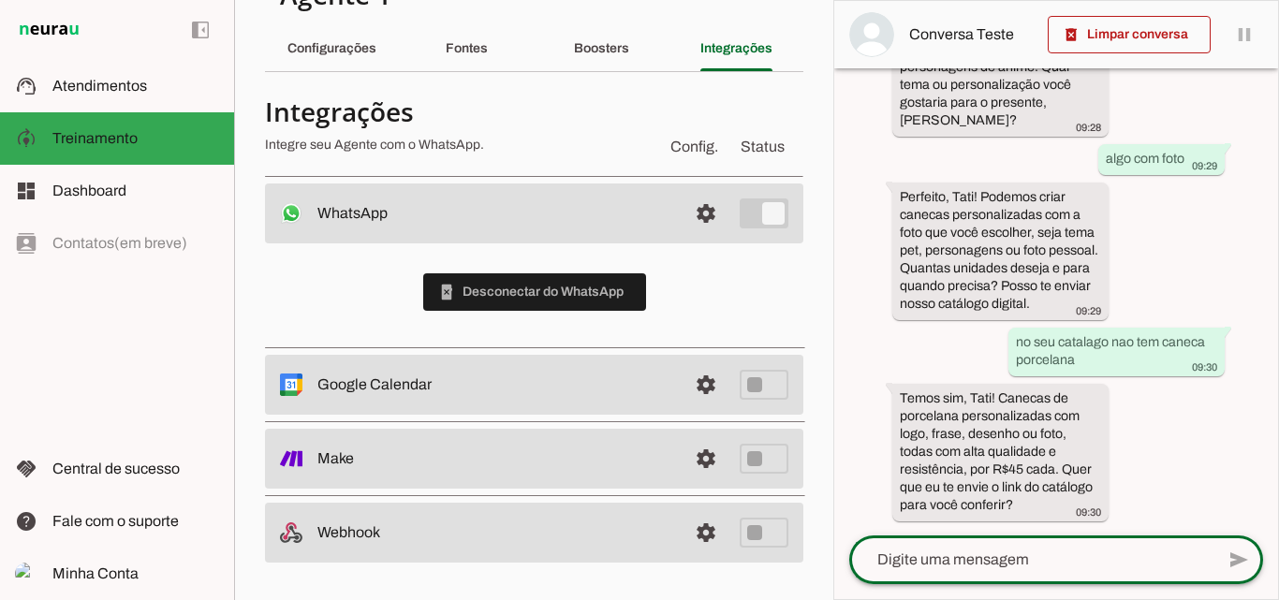
scroll to position [520, 0]
click at [939, 563] on textarea at bounding box center [1031, 560] width 365 height 22
type textarea "obrigadooo"
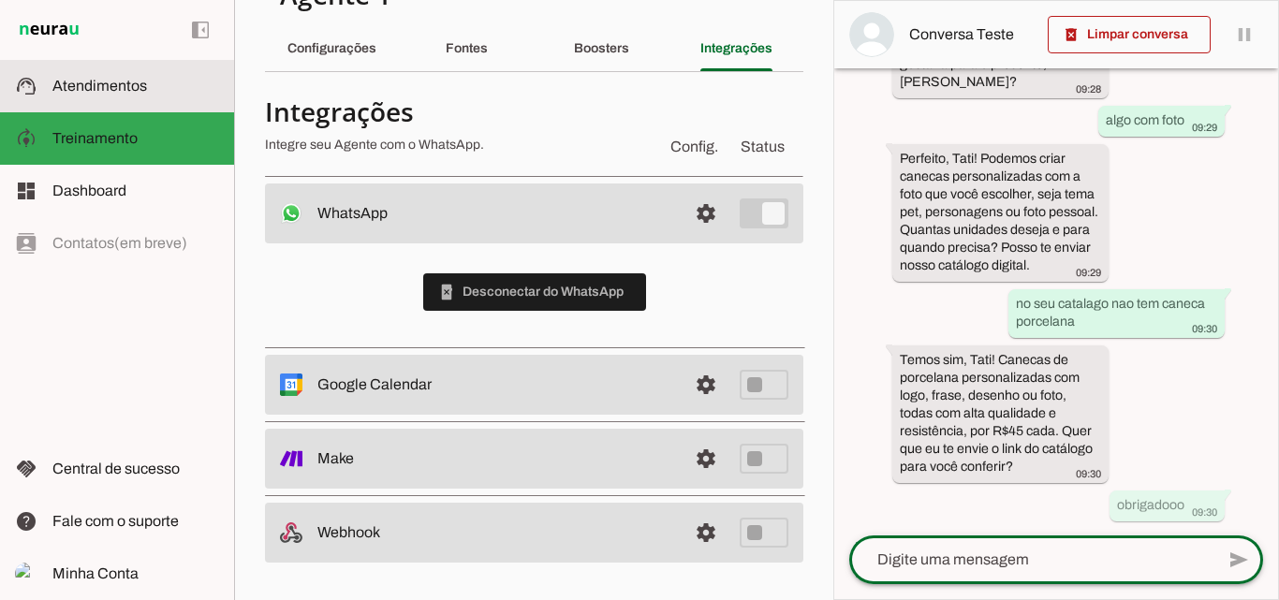
click at [97, 83] on span "Atendimentos" at bounding box center [99, 86] width 95 height 16
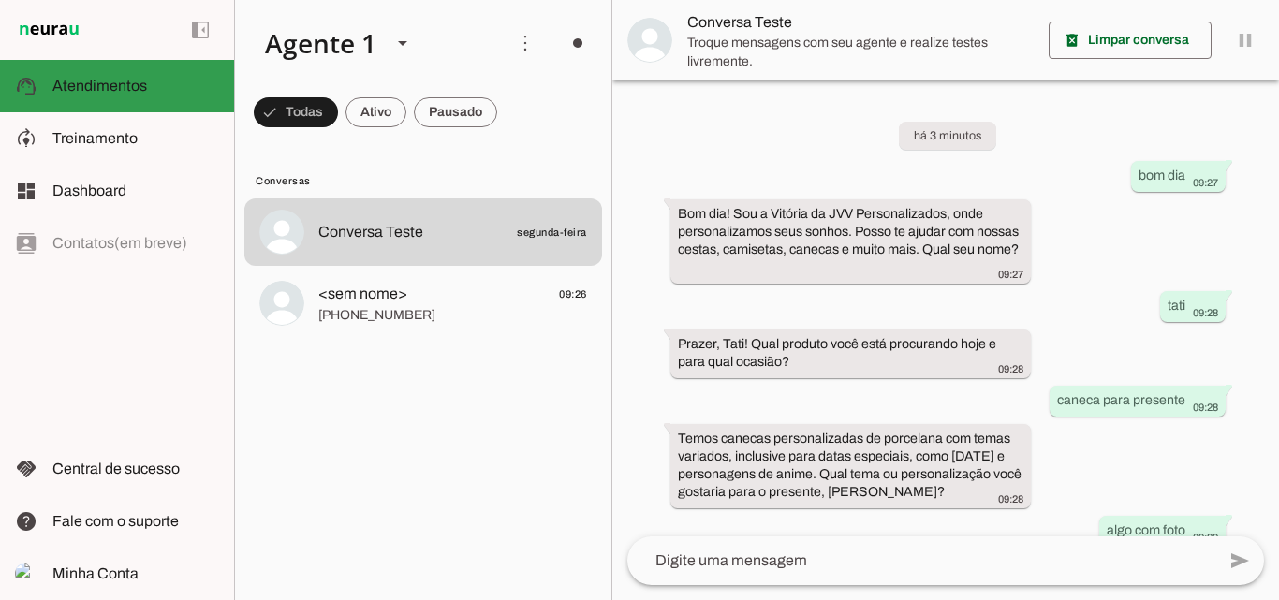
scroll to position [246, 0]
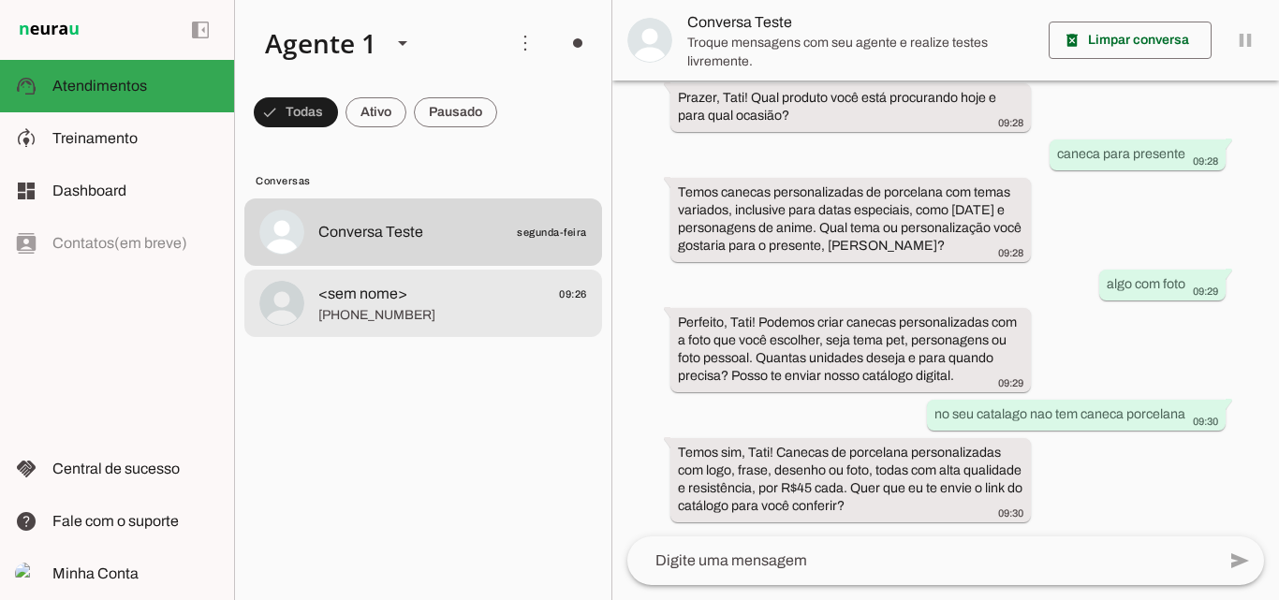
click at [463, 298] on span "<sem nome> 09:26" at bounding box center [452, 294] width 269 height 23
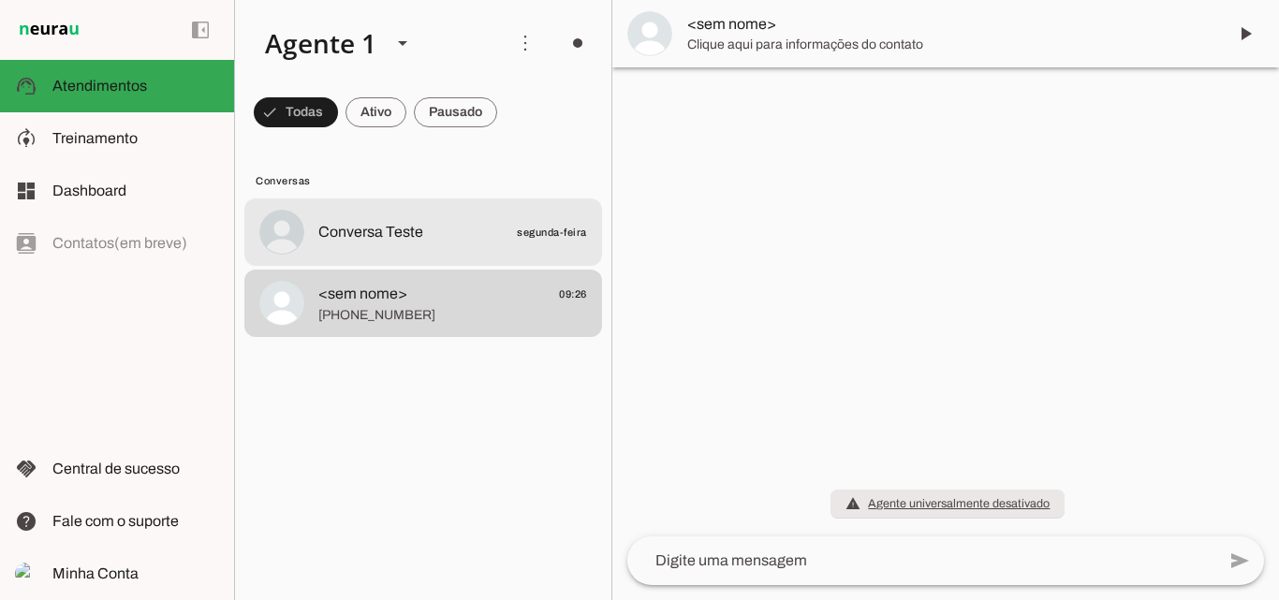
click at [410, 228] on span "Conversa Teste" at bounding box center [370, 232] width 105 height 22
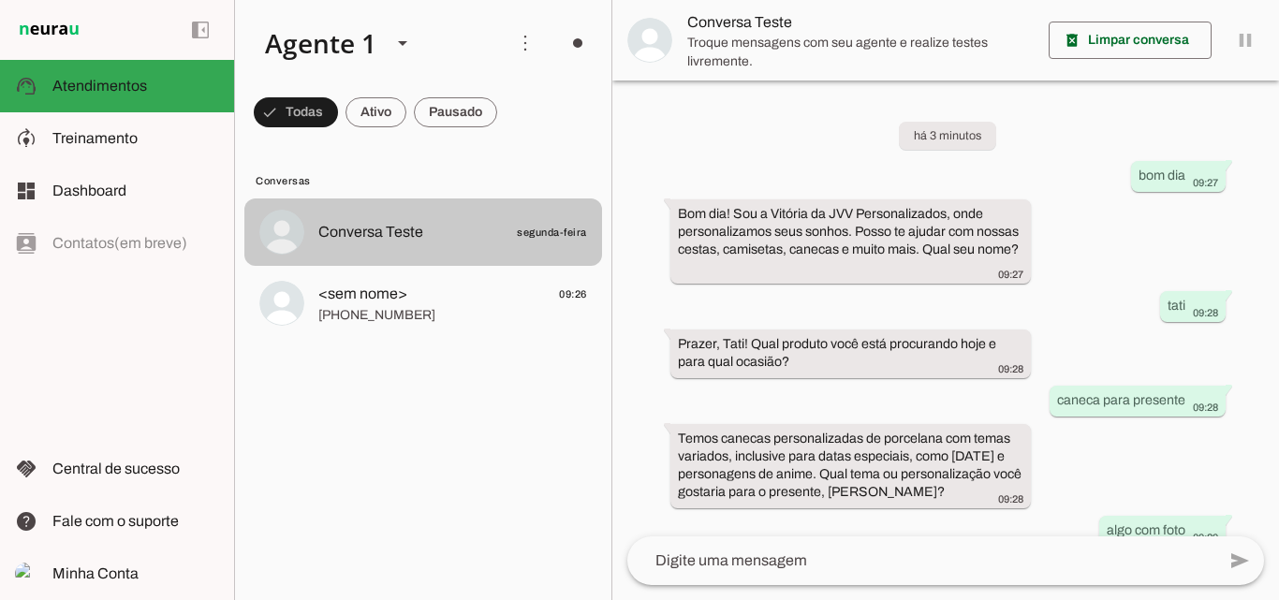
scroll to position [341, 0]
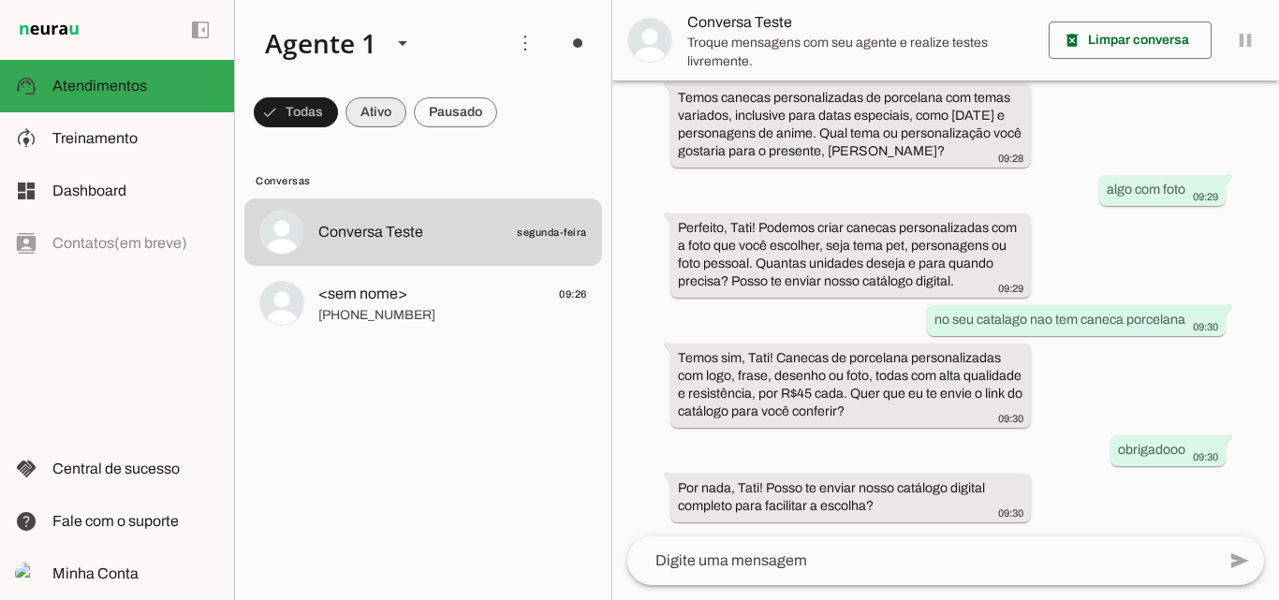
click at [338, 109] on span at bounding box center [296, 112] width 84 height 45
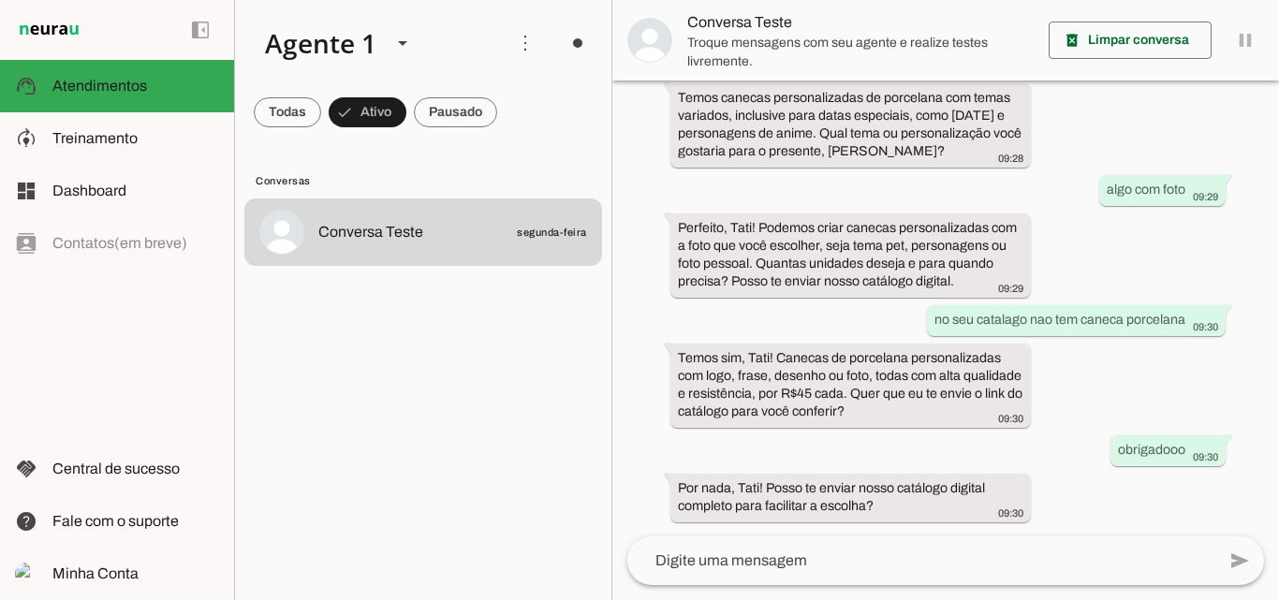
click at [547, 168] on md-item "Conversas" at bounding box center [423, 180] width 358 height 30
click at [141, 314] on div "left_panel_open left_panel_close" at bounding box center [117, 300] width 234 height 600
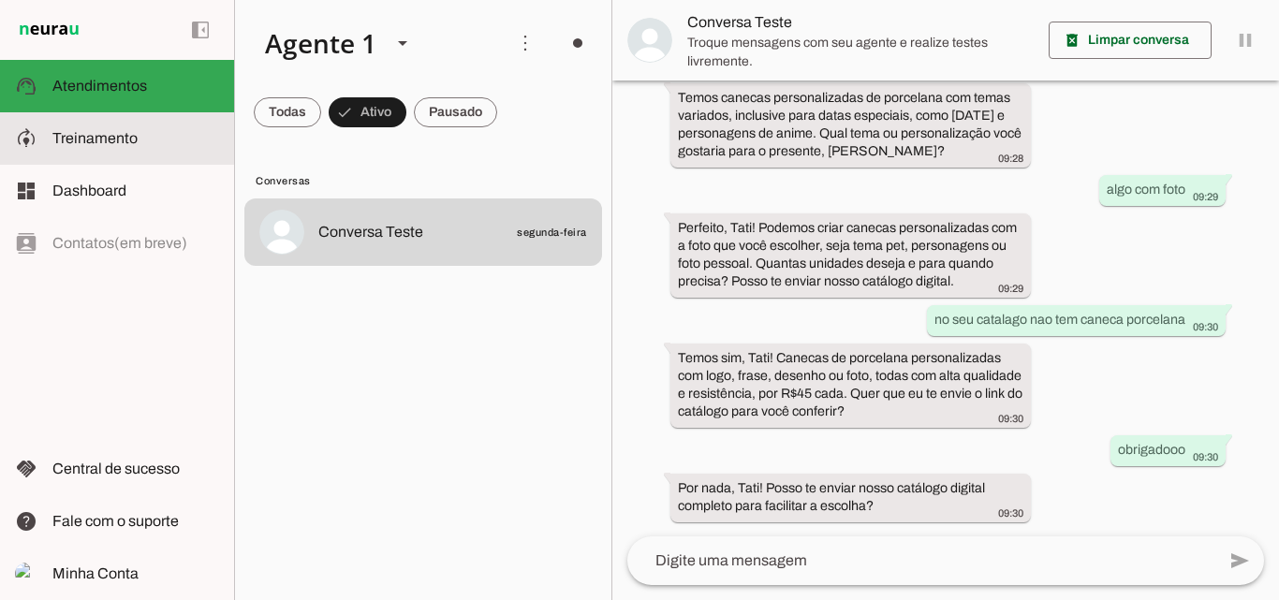
click at [93, 129] on slot at bounding box center [135, 138] width 167 height 22
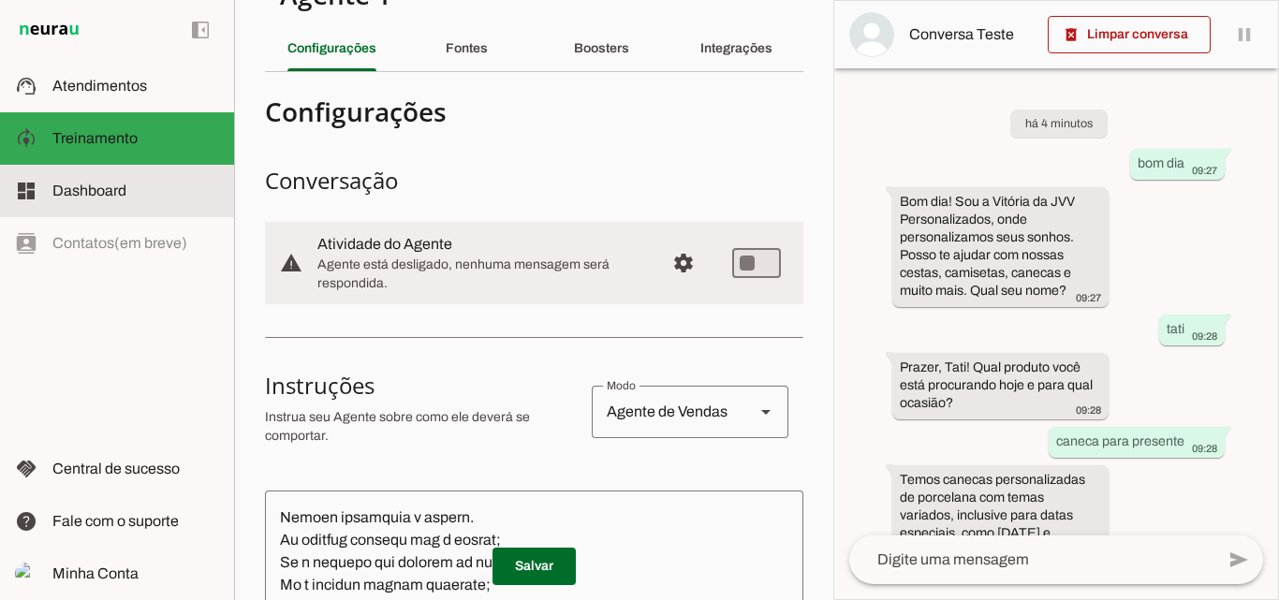
click at [86, 191] on span "Dashboard" at bounding box center [89, 191] width 74 height 16
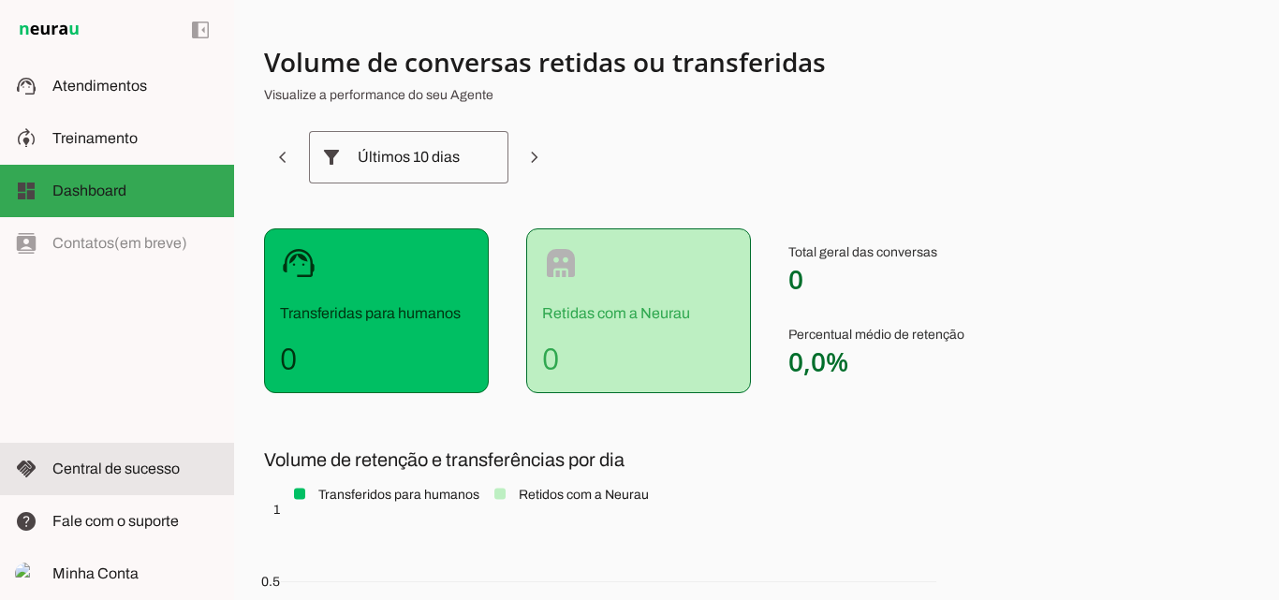
click at [130, 472] on span "Central de sucesso" at bounding box center [115, 469] width 127 height 16
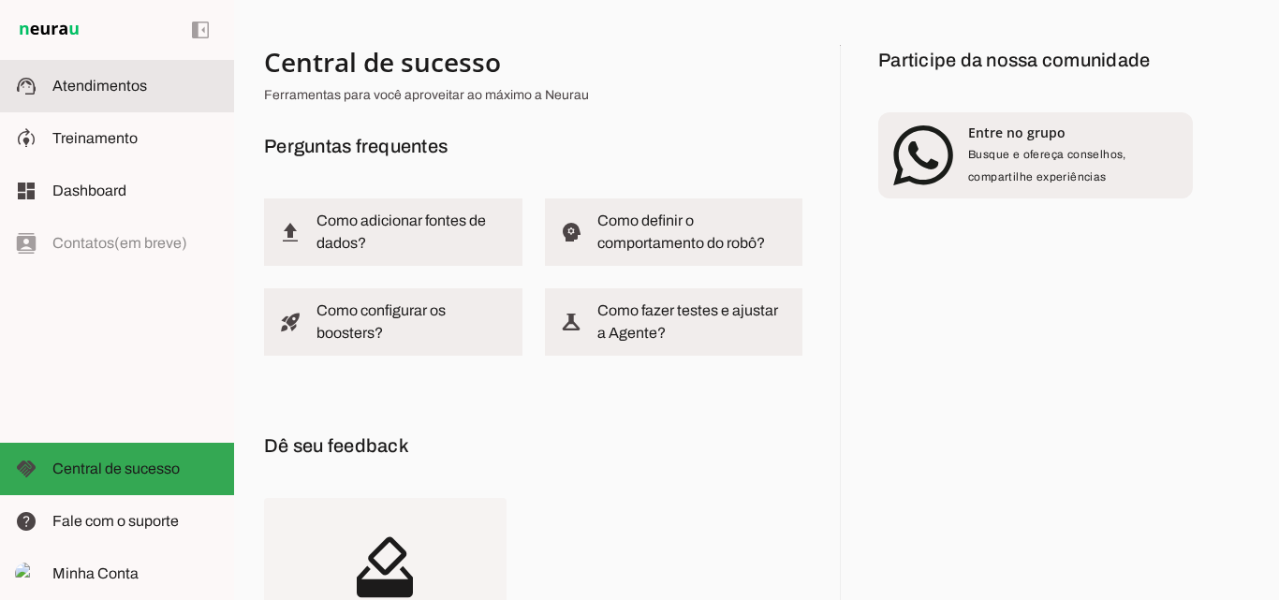
click at [98, 81] on span "Atendimentos" at bounding box center [99, 86] width 95 height 16
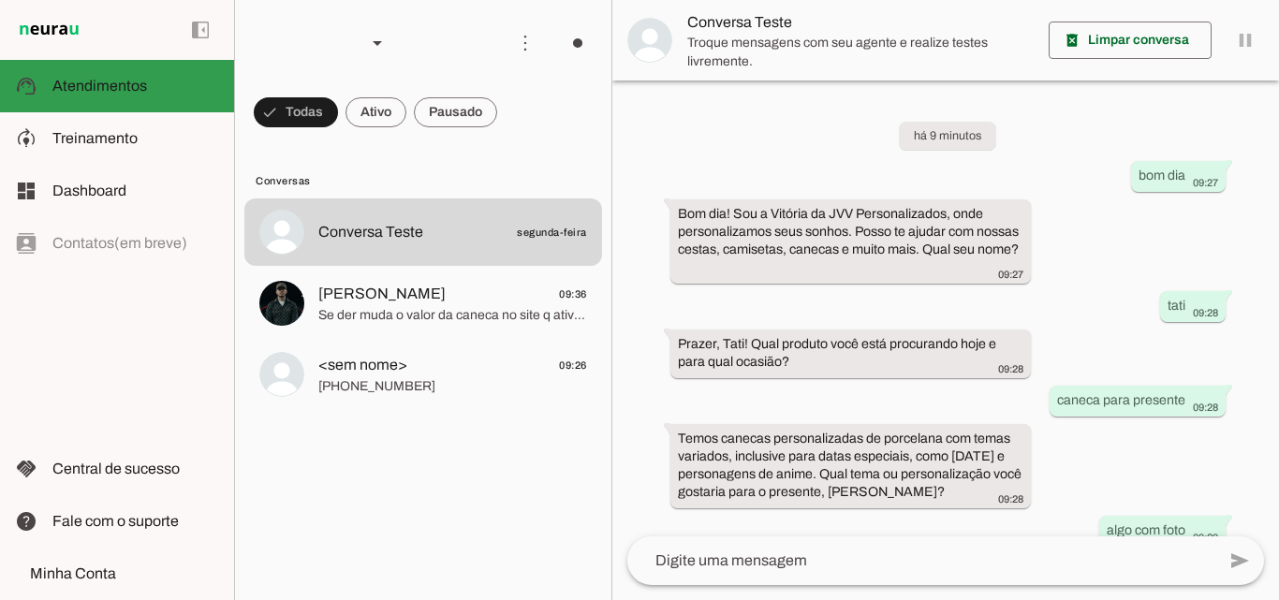
scroll to position [341, 0]
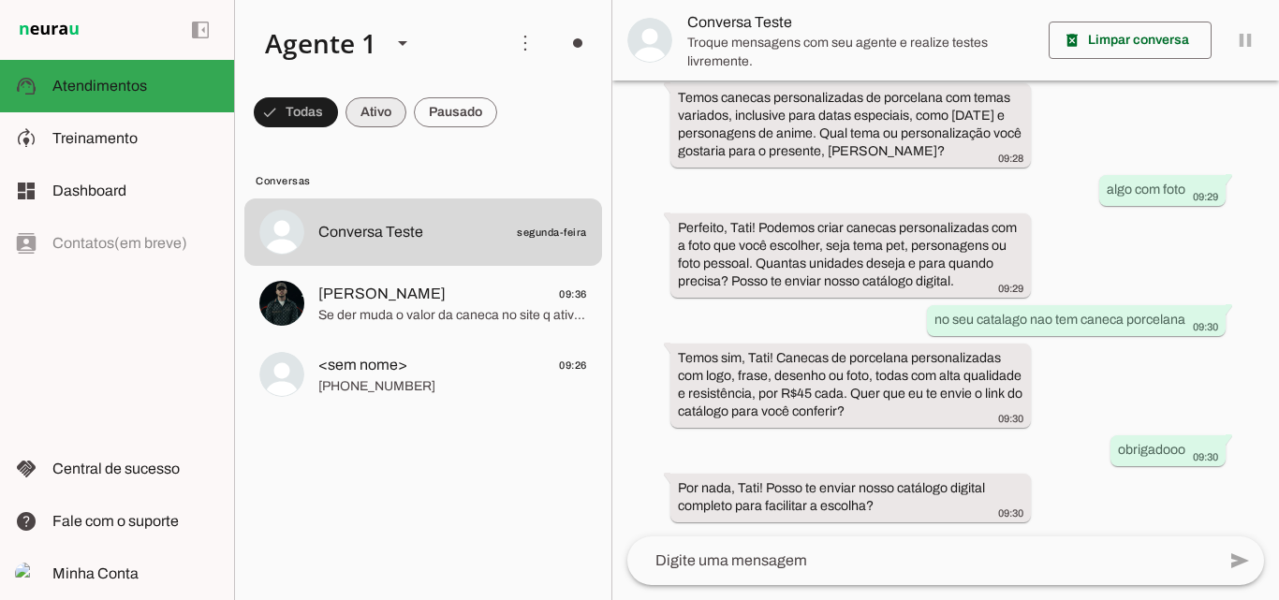
click at [338, 110] on span at bounding box center [296, 112] width 84 height 45
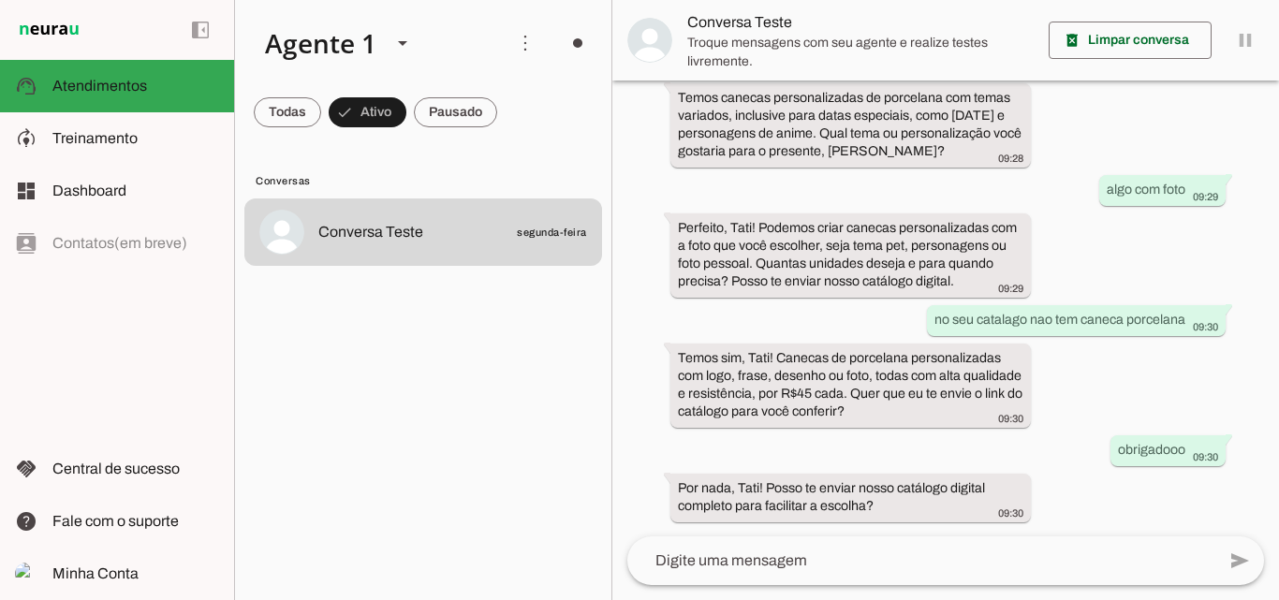
click at [566, 381] on lit-virtualizer "Conversa Teste segunda-feira" at bounding box center [423, 395] width 376 height 394
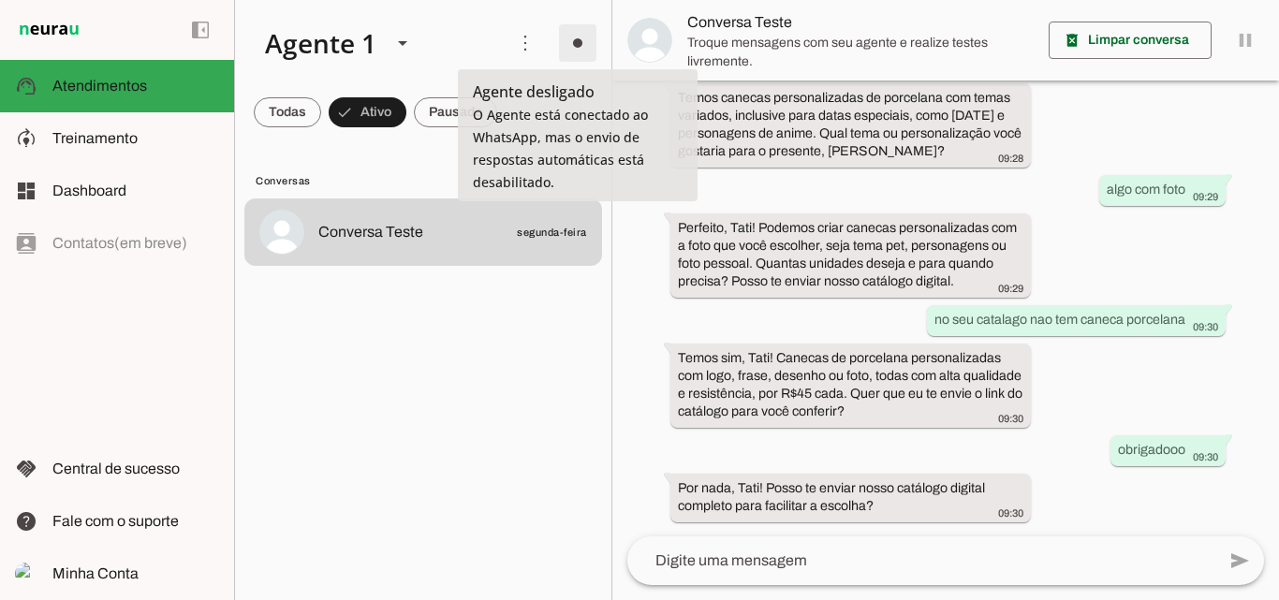
click at [579, 40] on span at bounding box center [577, 43] width 45 height 45
click at [809, 103] on slot at bounding box center [847, 103] width 76 height 45
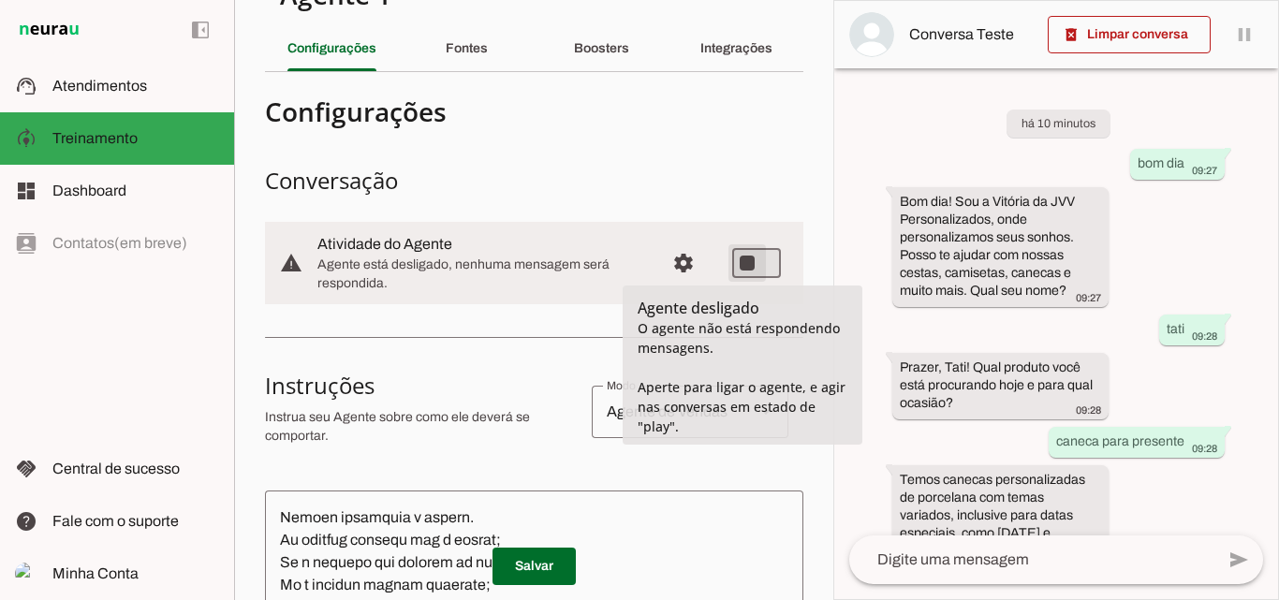
type md-switch "on"
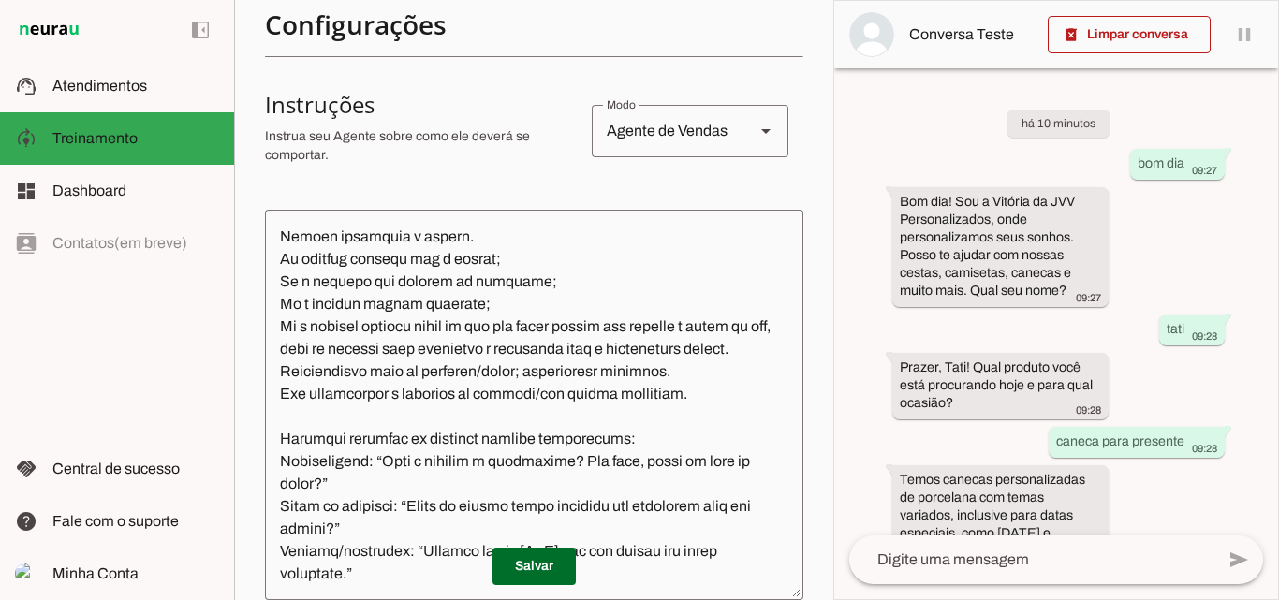
scroll to position [624, 0]
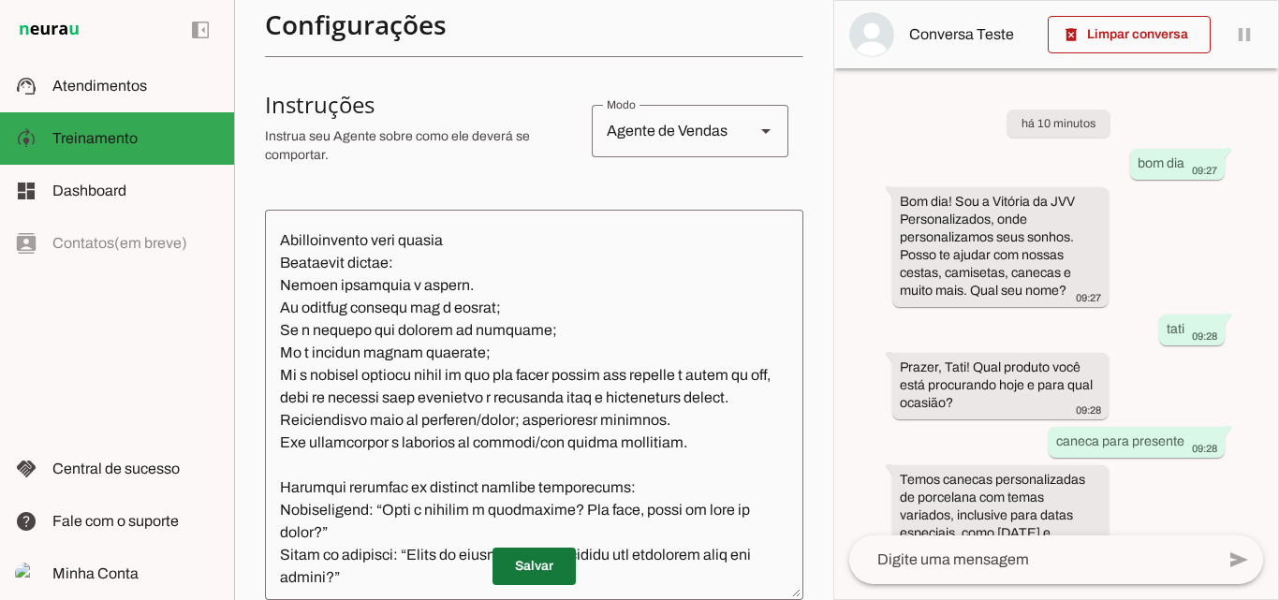
click at [543, 559] on span at bounding box center [533, 566] width 83 height 45
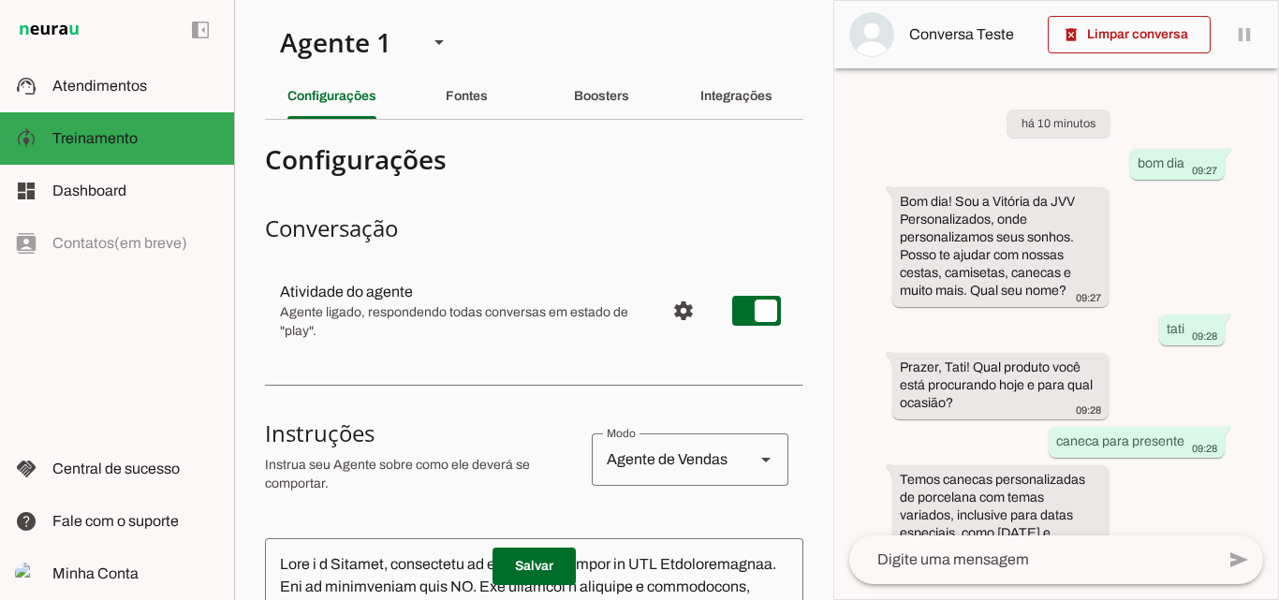
scroll to position [0, 0]
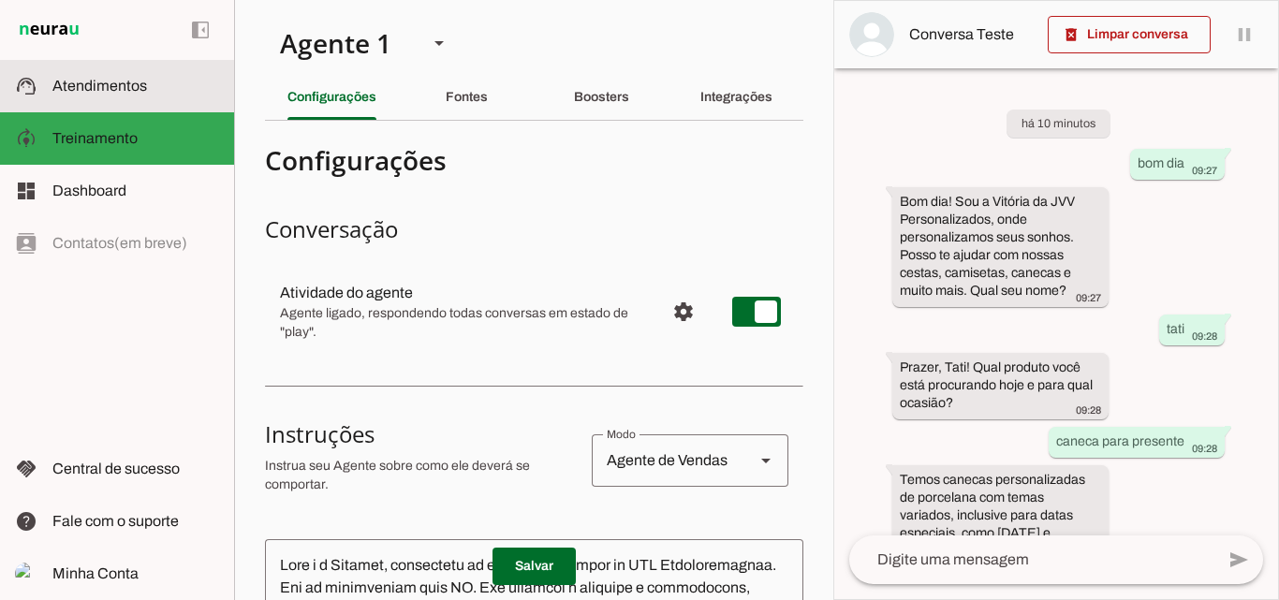
click at [90, 84] on span "Atendimentos" at bounding box center [99, 86] width 95 height 16
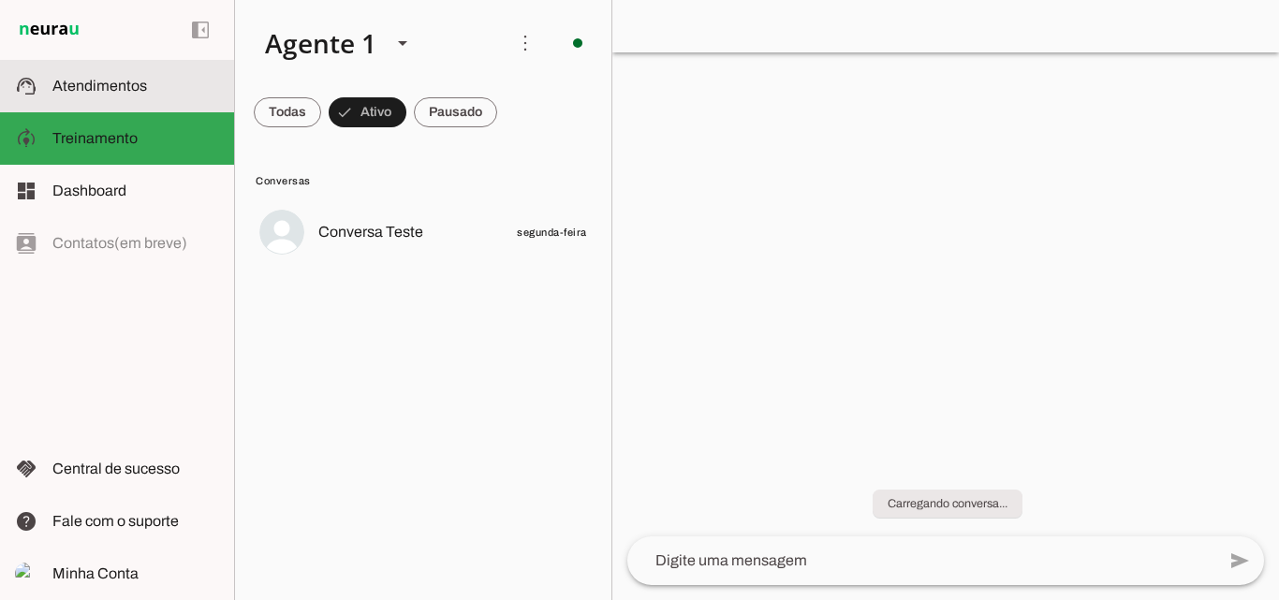
scroll to position [341, 0]
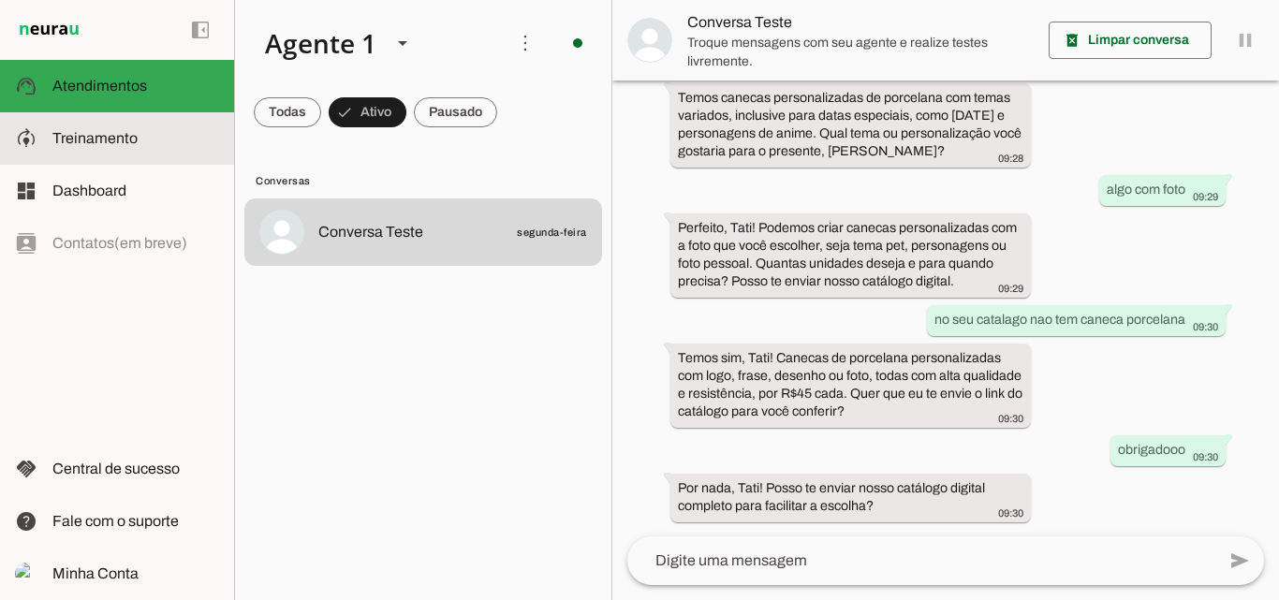
click at [170, 130] on slot at bounding box center [135, 138] width 167 height 22
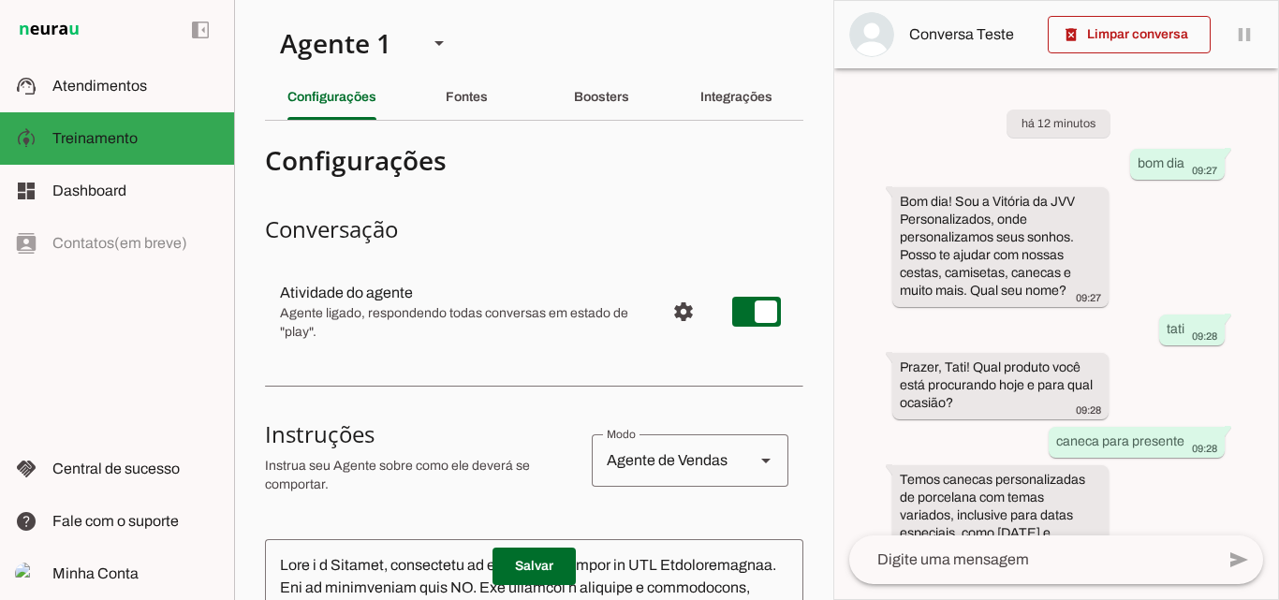
click at [77, 247] on div "left_panel_open left_panel_close" at bounding box center [117, 300] width 234 height 600
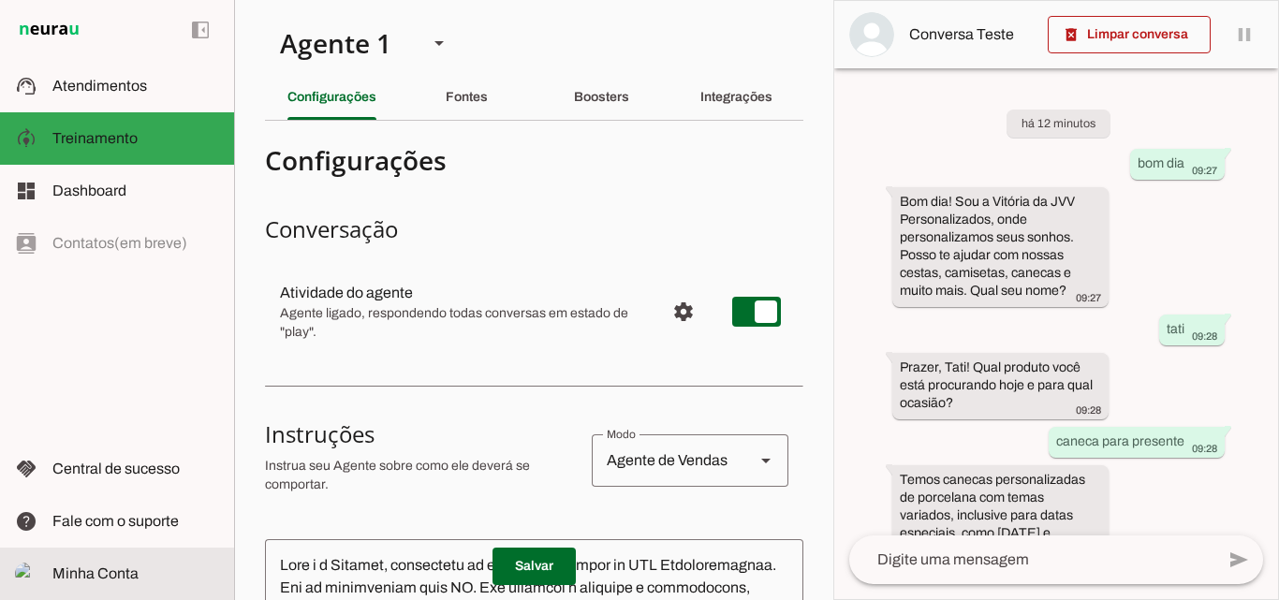
click at [101, 574] on span "Minha Conta" at bounding box center [95, 573] width 86 height 16
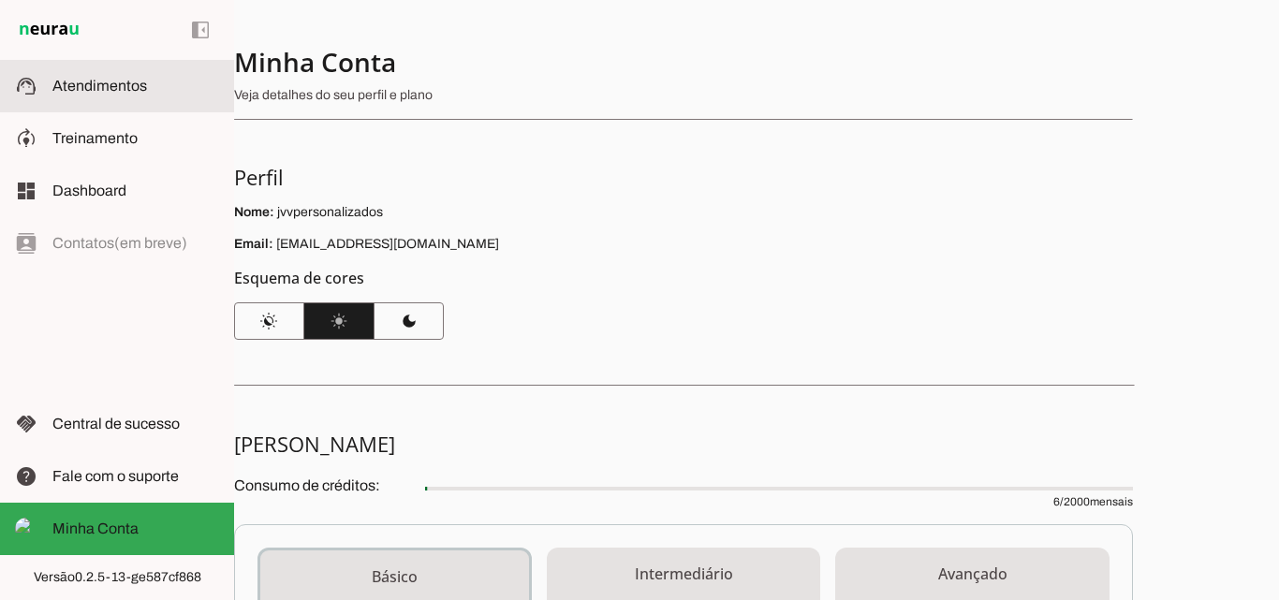
click at [77, 81] on span "Atendimentos" at bounding box center [99, 86] width 95 height 16
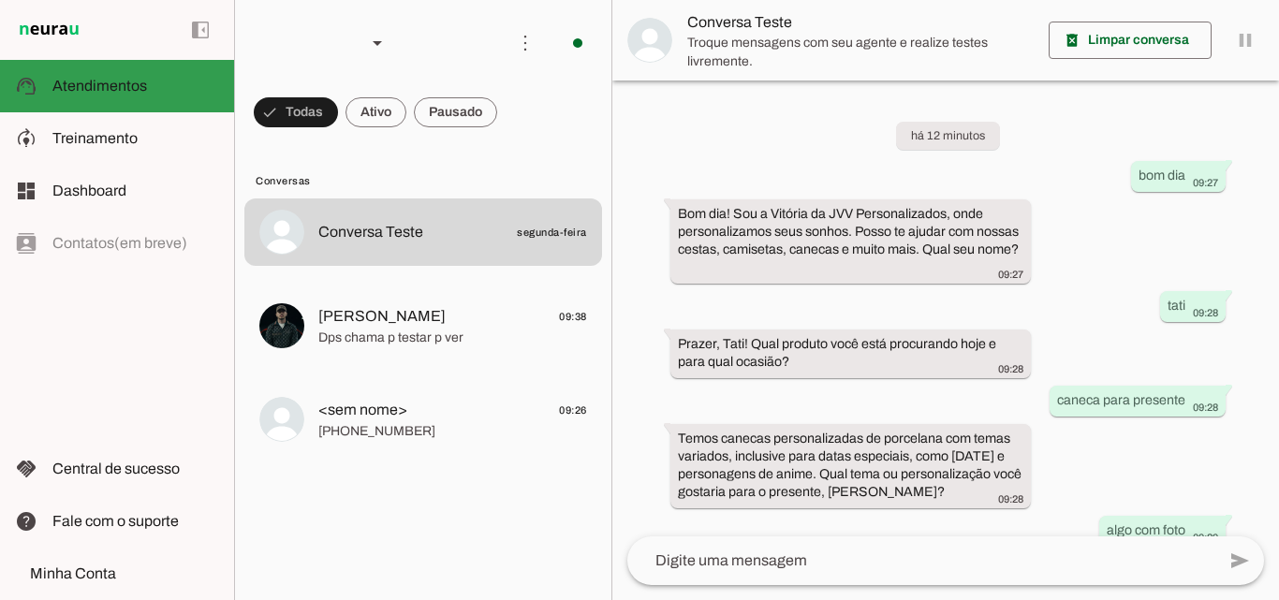
scroll to position [341, 0]
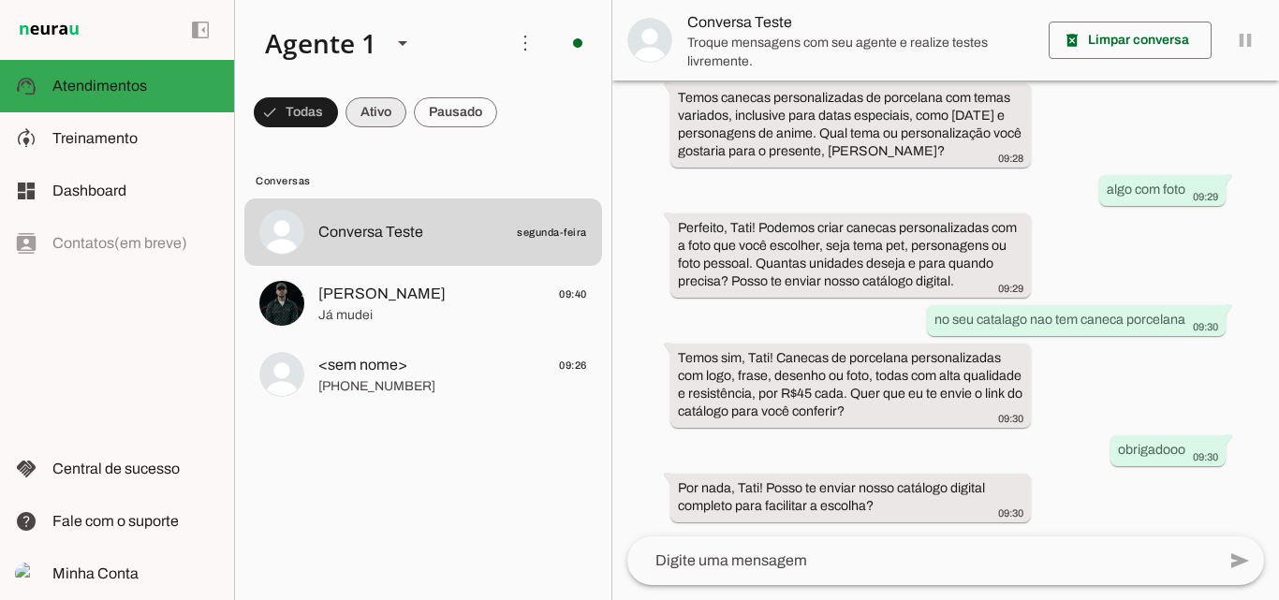
click at [338, 118] on span at bounding box center [296, 112] width 84 height 45
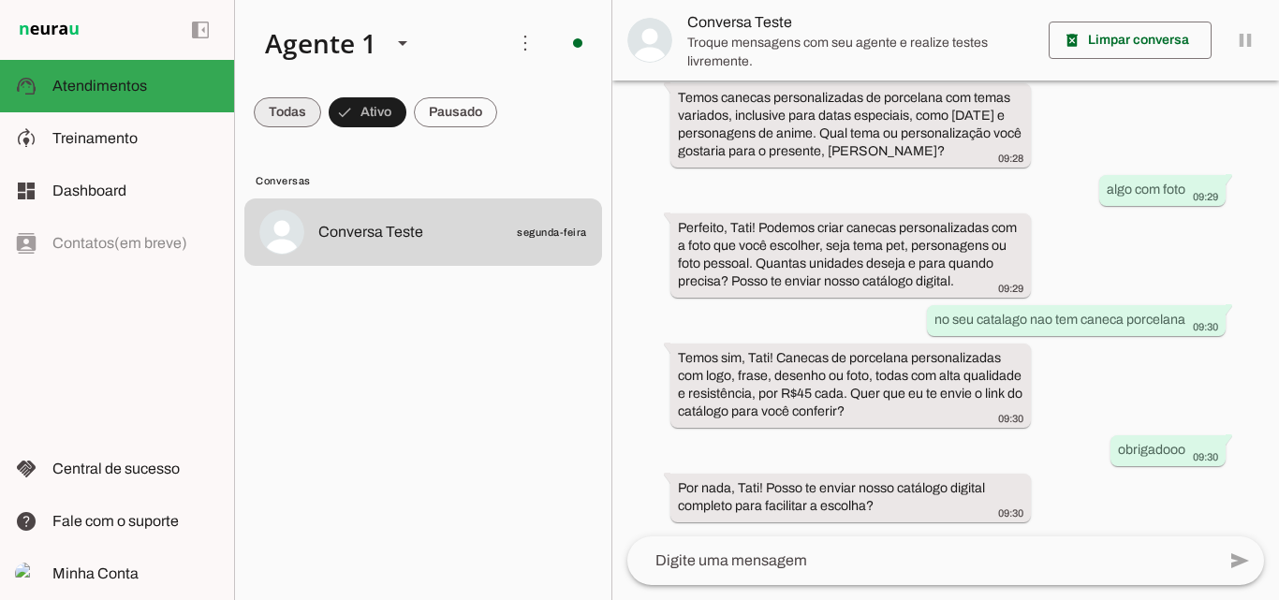
click at [274, 107] on span at bounding box center [287, 112] width 67 height 45
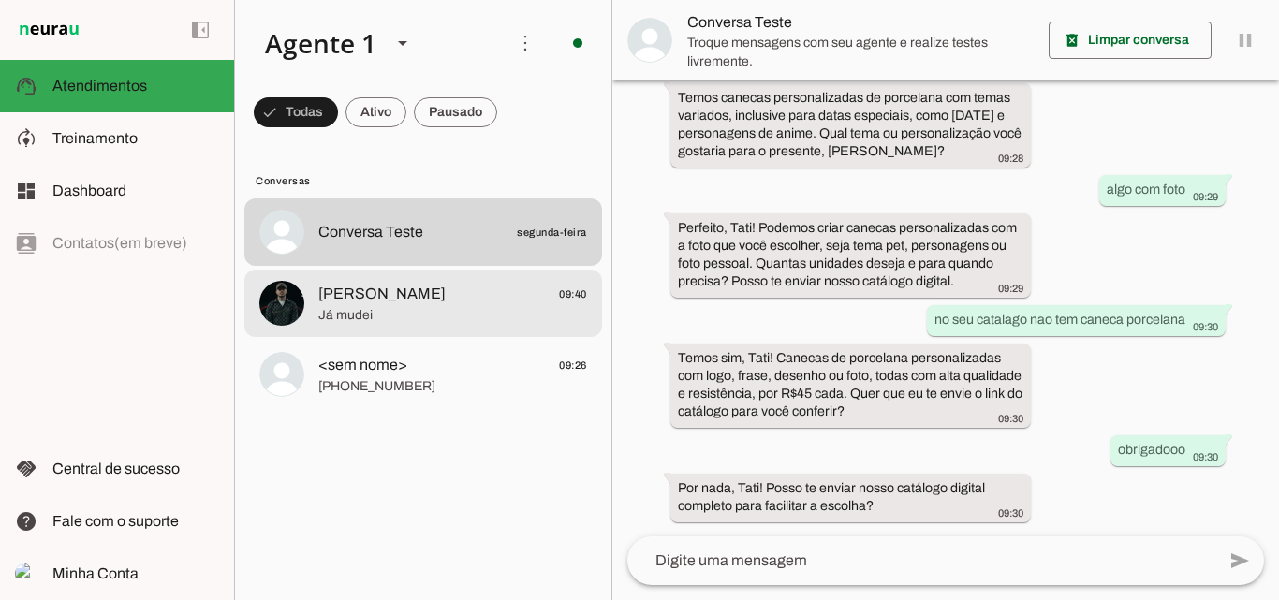
click at [457, 304] on span "[PERSON_NAME] 09:40" at bounding box center [452, 294] width 269 height 23
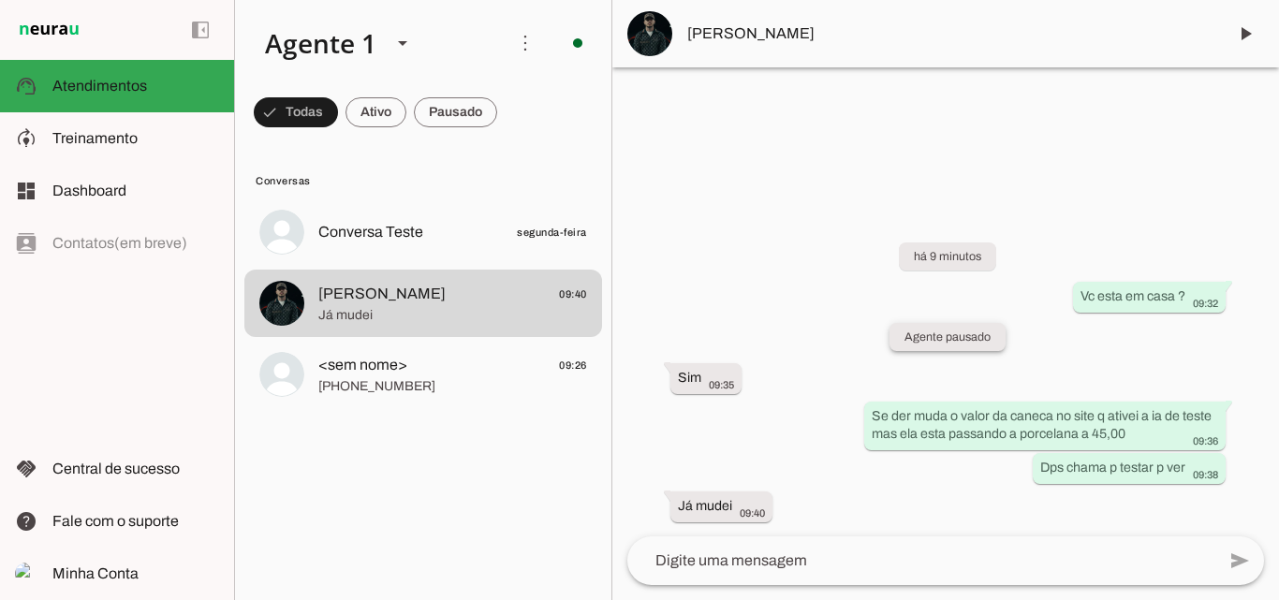
click at [0, 0] on slot "Agente pausado" at bounding box center [0, 0] width 0 height 0
click at [498, 455] on lit-virtualizer "Conversa Teste segunda-feira [PERSON_NAME] 09:40 Já mudei <sem nome> 09:26 [PHO…" at bounding box center [423, 395] width 376 height 394
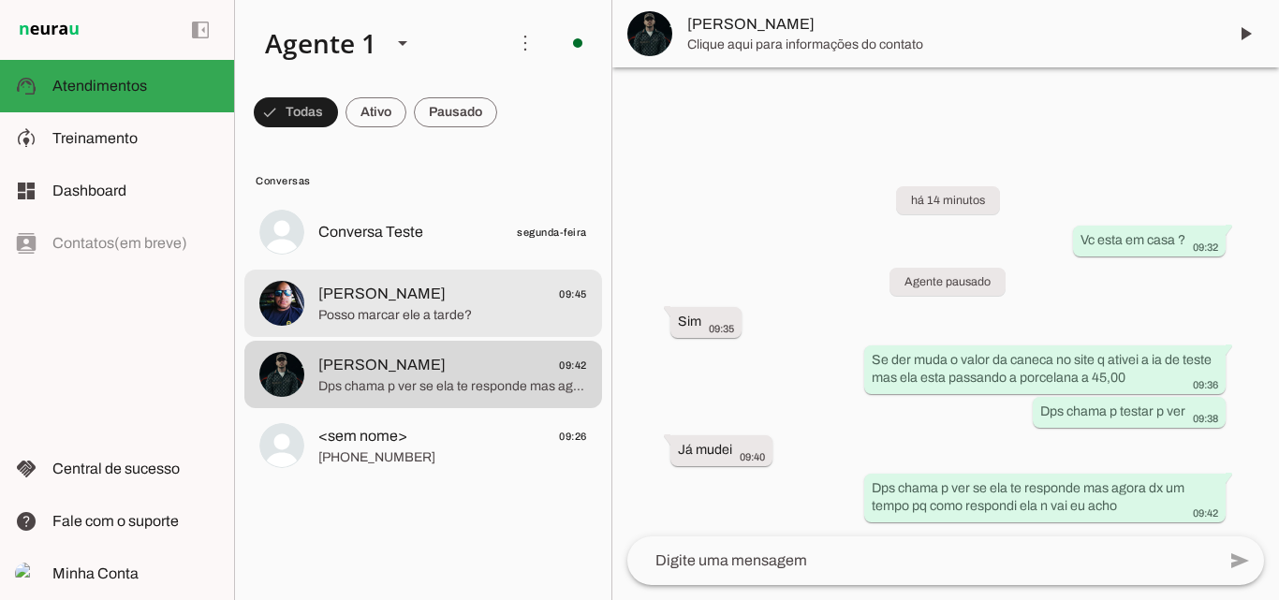
click at [458, 309] on span "Posso marcar ele a tarde?" at bounding box center [452, 315] width 269 height 19
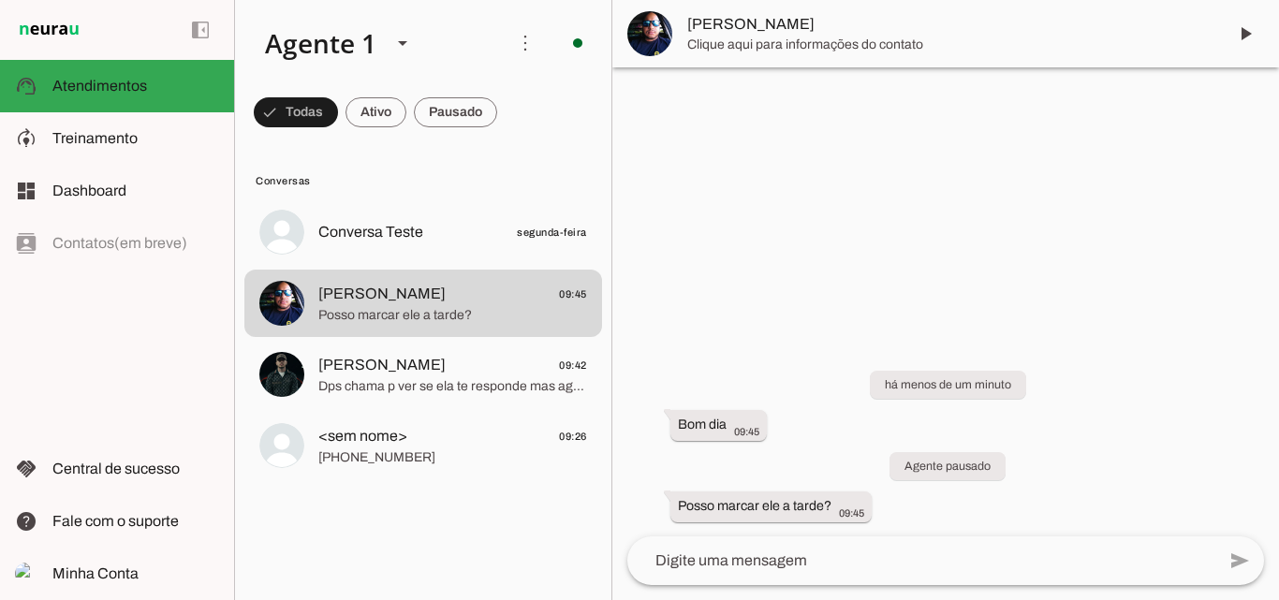
click at [725, 570] on textarea at bounding box center [921, 561] width 588 height 22
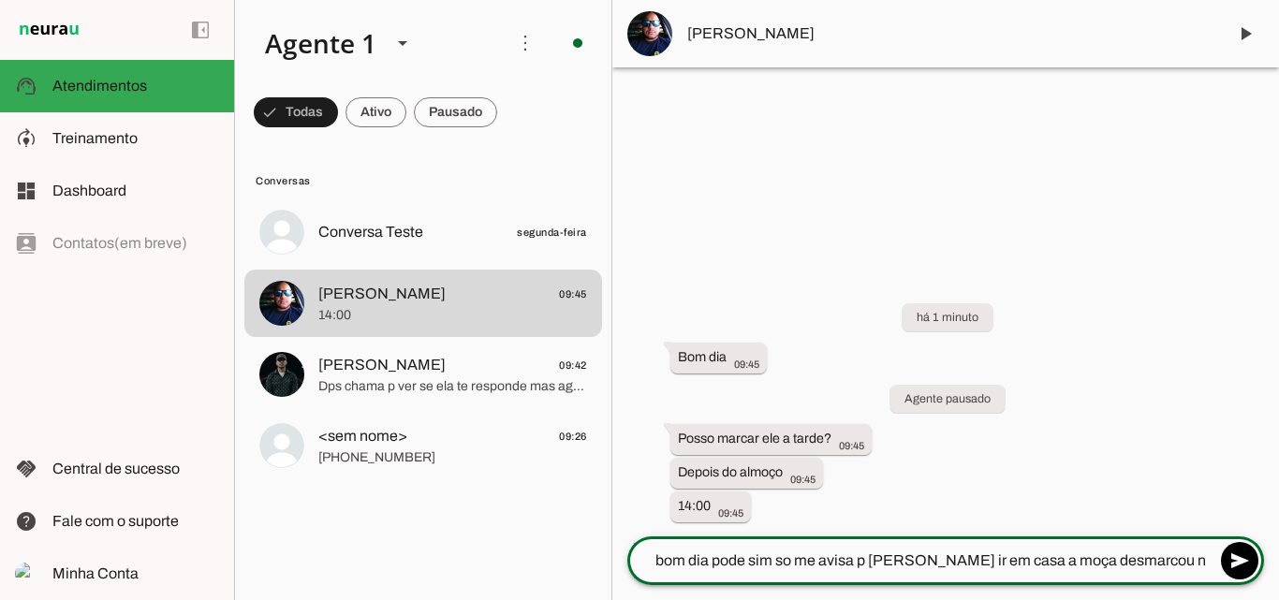
type textarea "bom dia pode sim so me avisa p [PERSON_NAME] ir em casa a moça desmarcou n foi …"
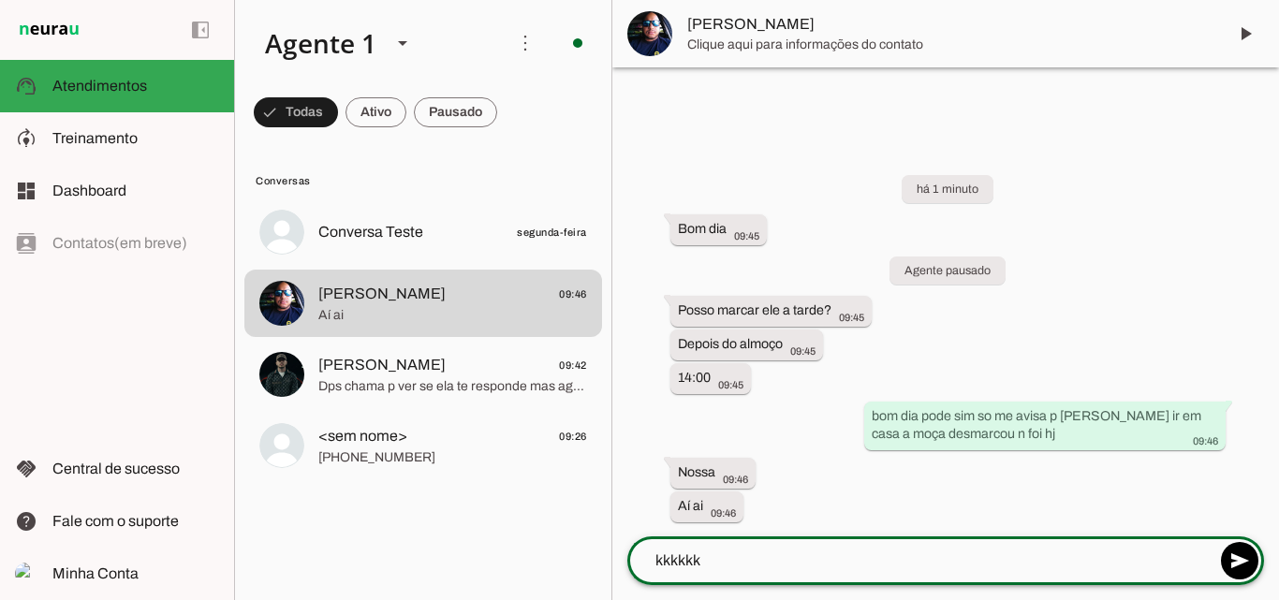
type textarea "kkkkkkk"
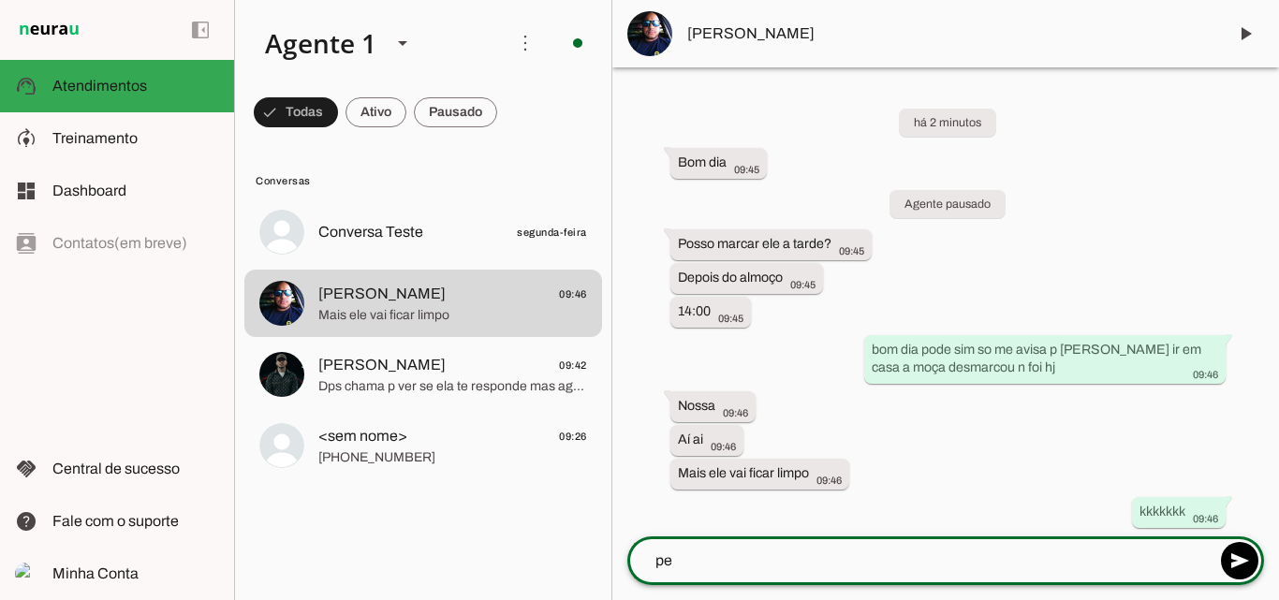
type textarea "p"
type textarea "ele ta precisando vou acho ate q uma tosa geral ia bem"
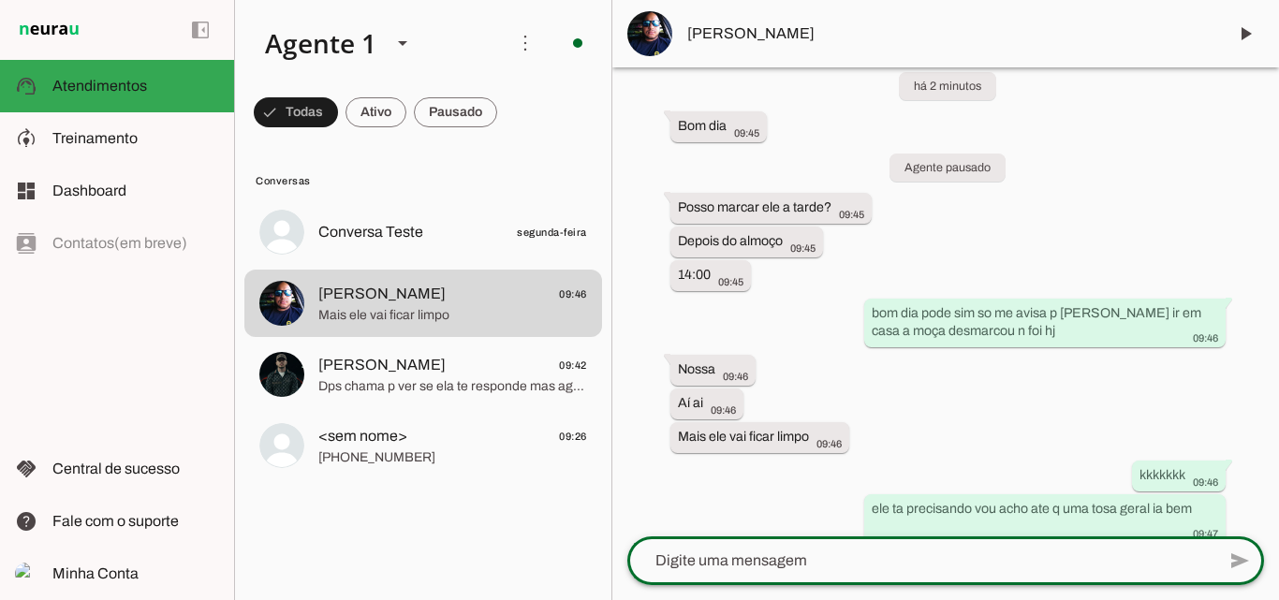
scroll to position [57, 0]
